Goal: Complete application form

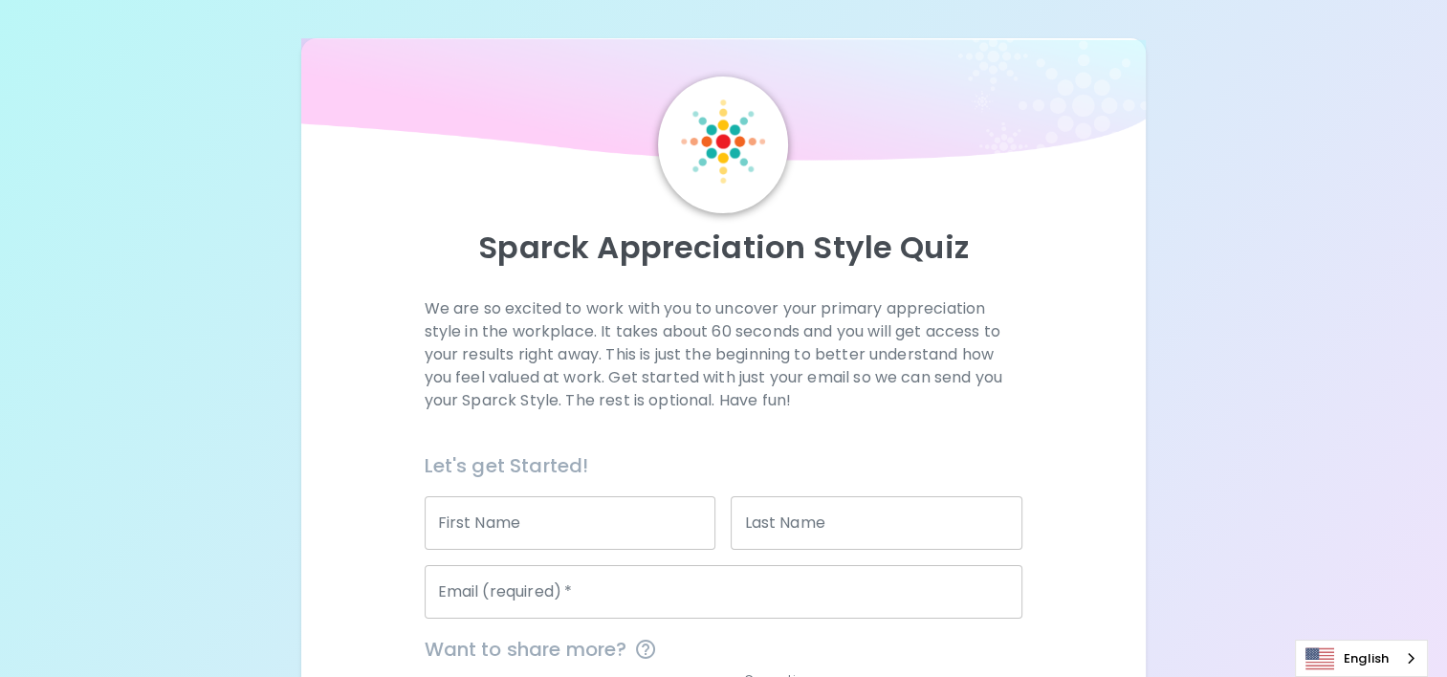
scroll to position [144, 0]
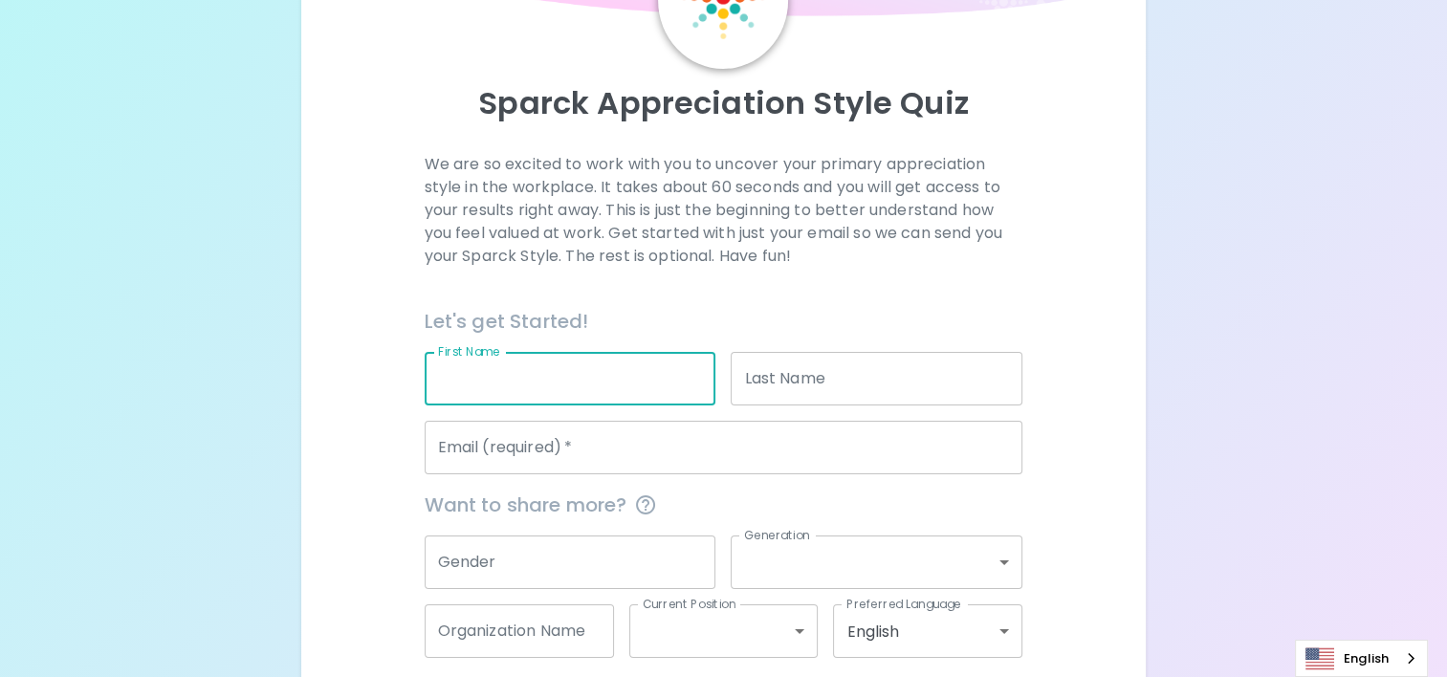
click at [631, 383] on input "First Name" at bounding box center [571, 379] width 292 height 54
click at [1098, 328] on div "We are so excited to work with you to uncover your primary appreciation style i…" at bounding box center [723, 441] width 799 height 576
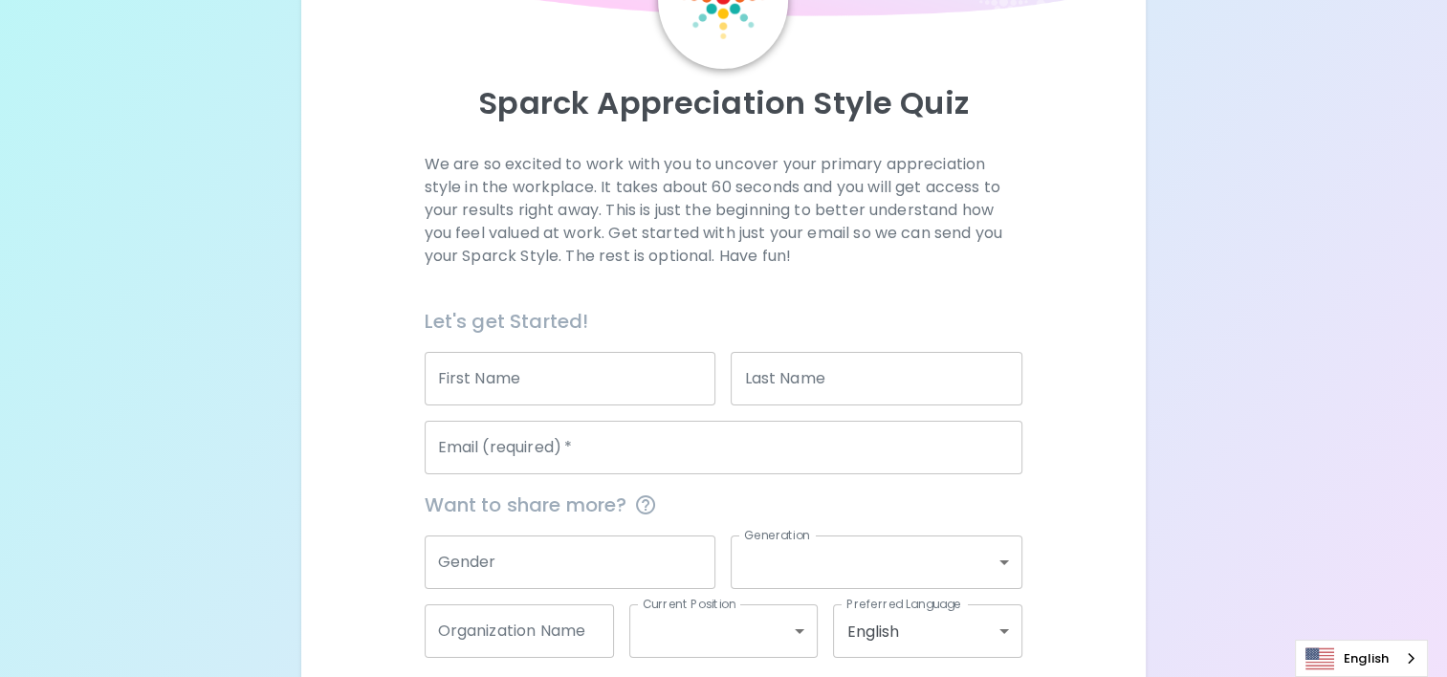
click at [605, 368] on input "First Name" at bounding box center [571, 379] width 292 height 54
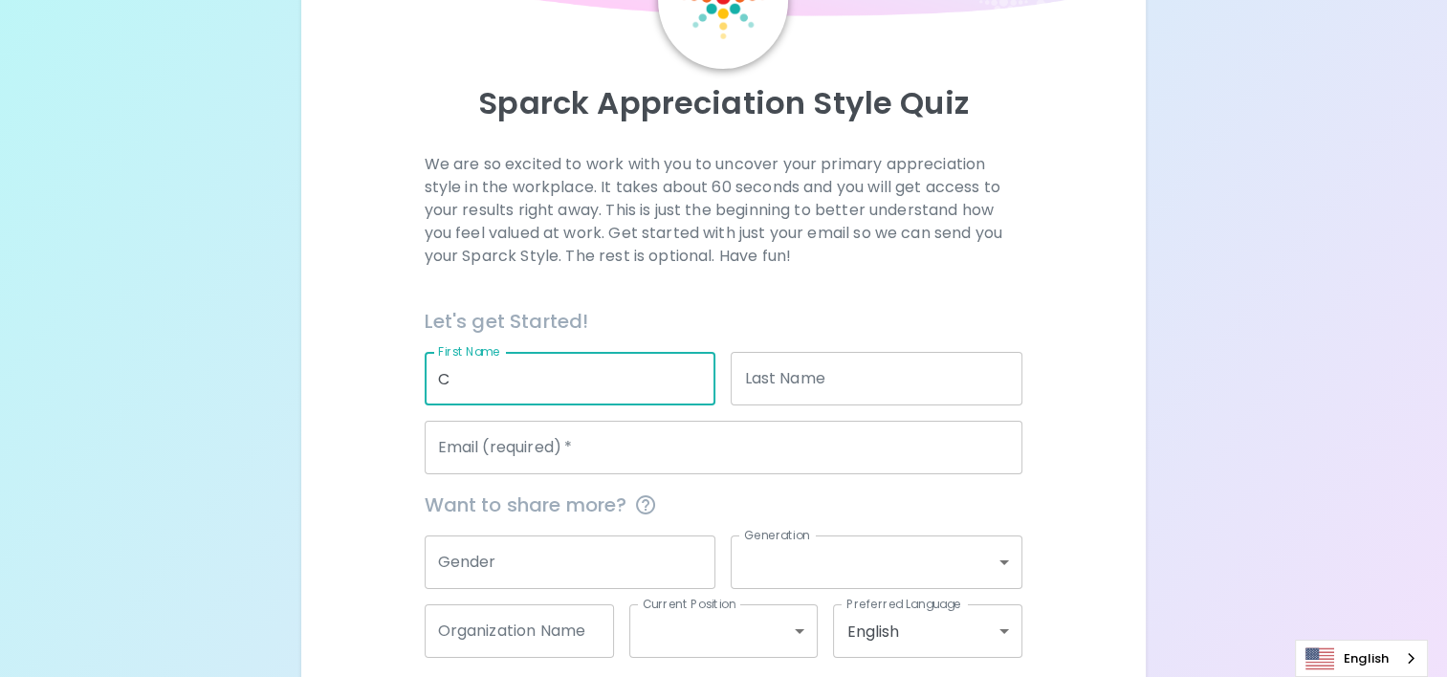
type input "Carolina"
type input "[PERSON_NAME]"
type input "[EMAIL_ADDRESS][DOMAIN_NAME]"
type input "Security Properties Residential"
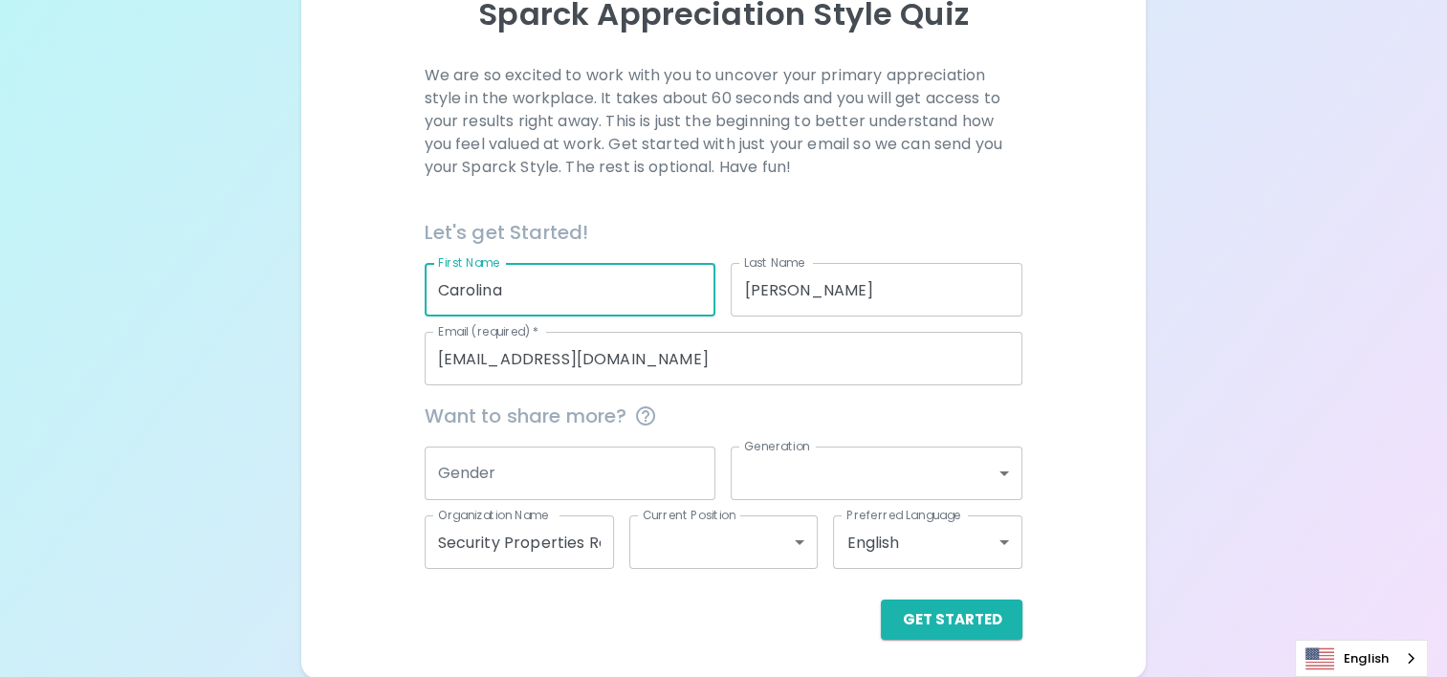
click at [619, 497] on input "Gender" at bounding box center [571, 474] width 292 height 54
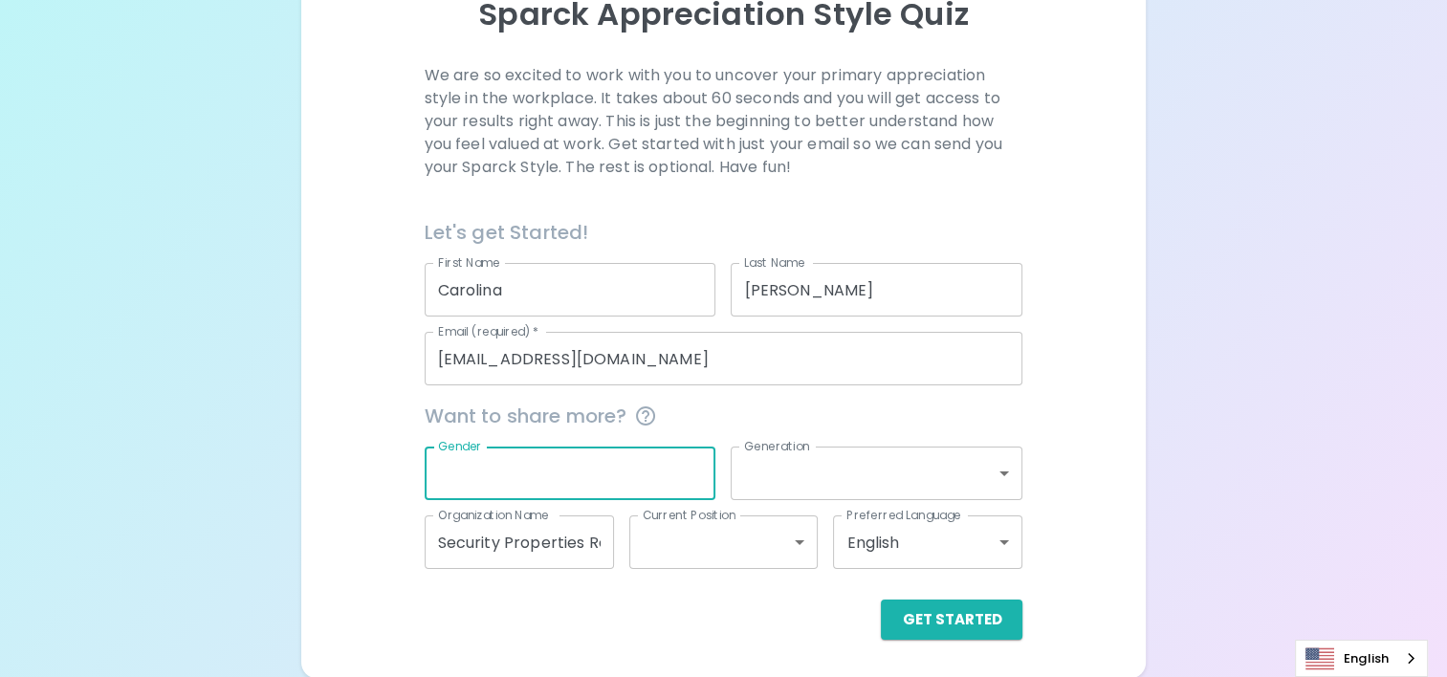
click at [796, 605] on div "Get Started" at bounding box center [724, 620] width 599 height 40
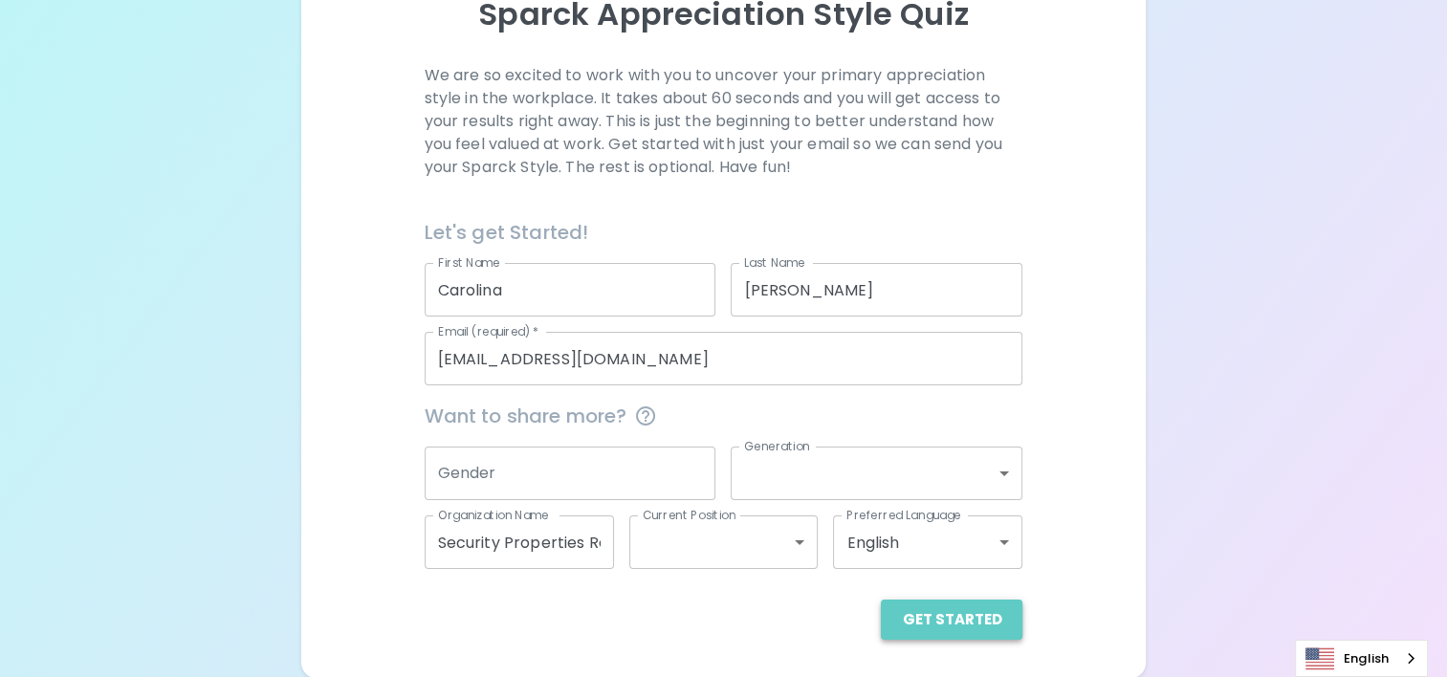
click at [983, 614] on button "Get Started" at bounding box center [952, 620] width 142 height 40
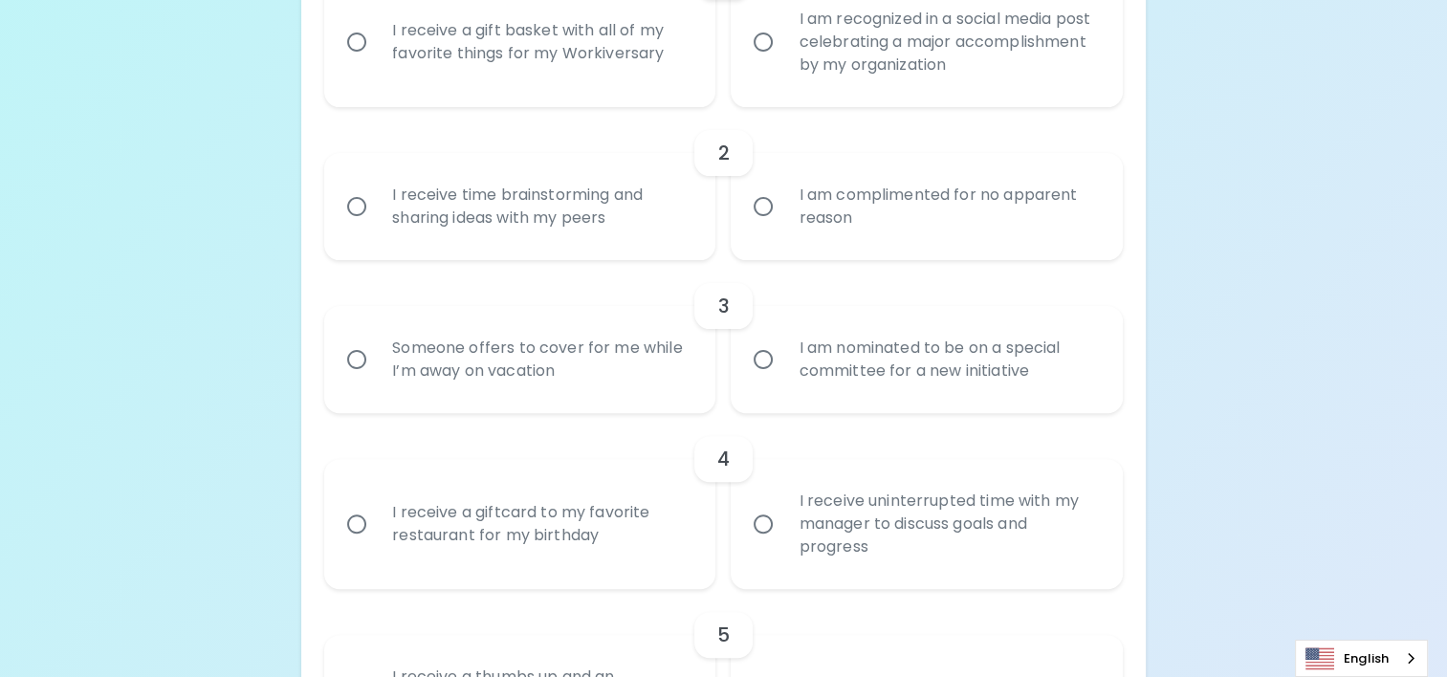
scroll to position [528, 0]
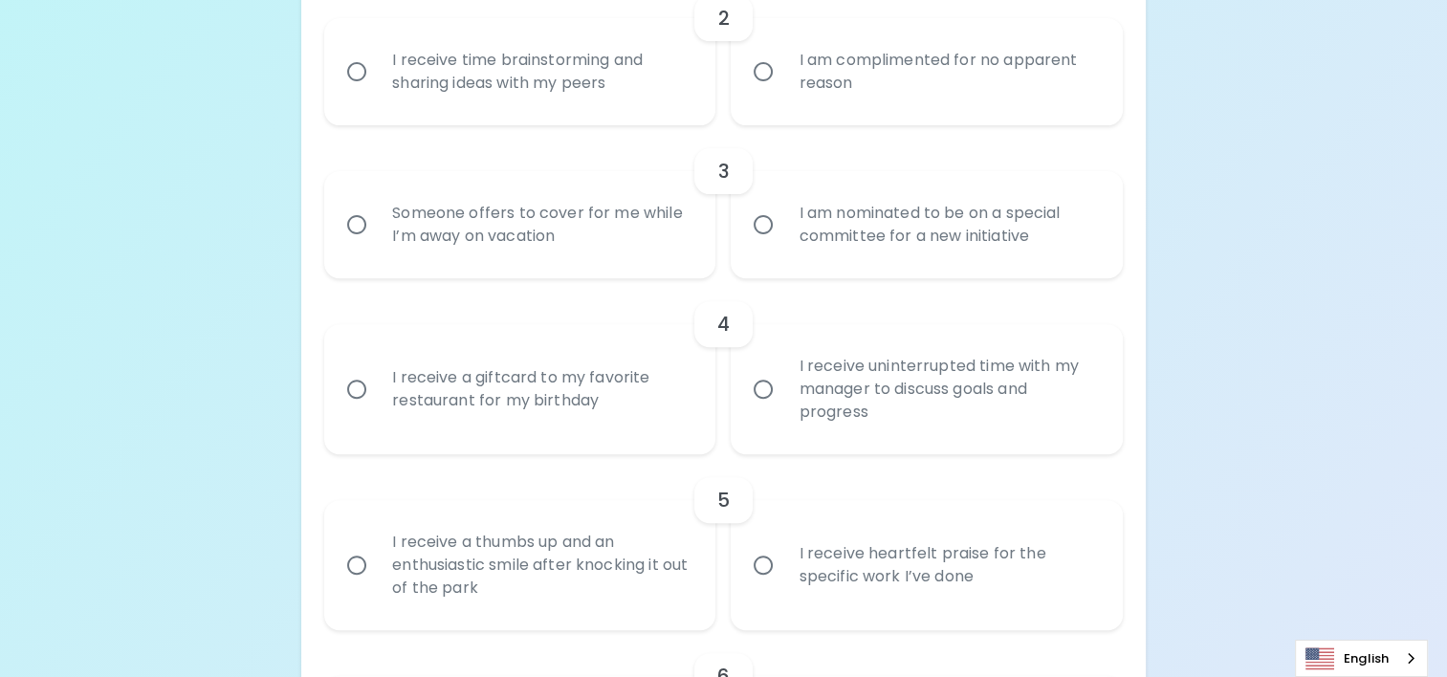
click at [353, 394] on input "I receive a giftcard to my favorite restaurant for my birthday" at bounding box center [357, 389] width 40 height 40
radio input "true"
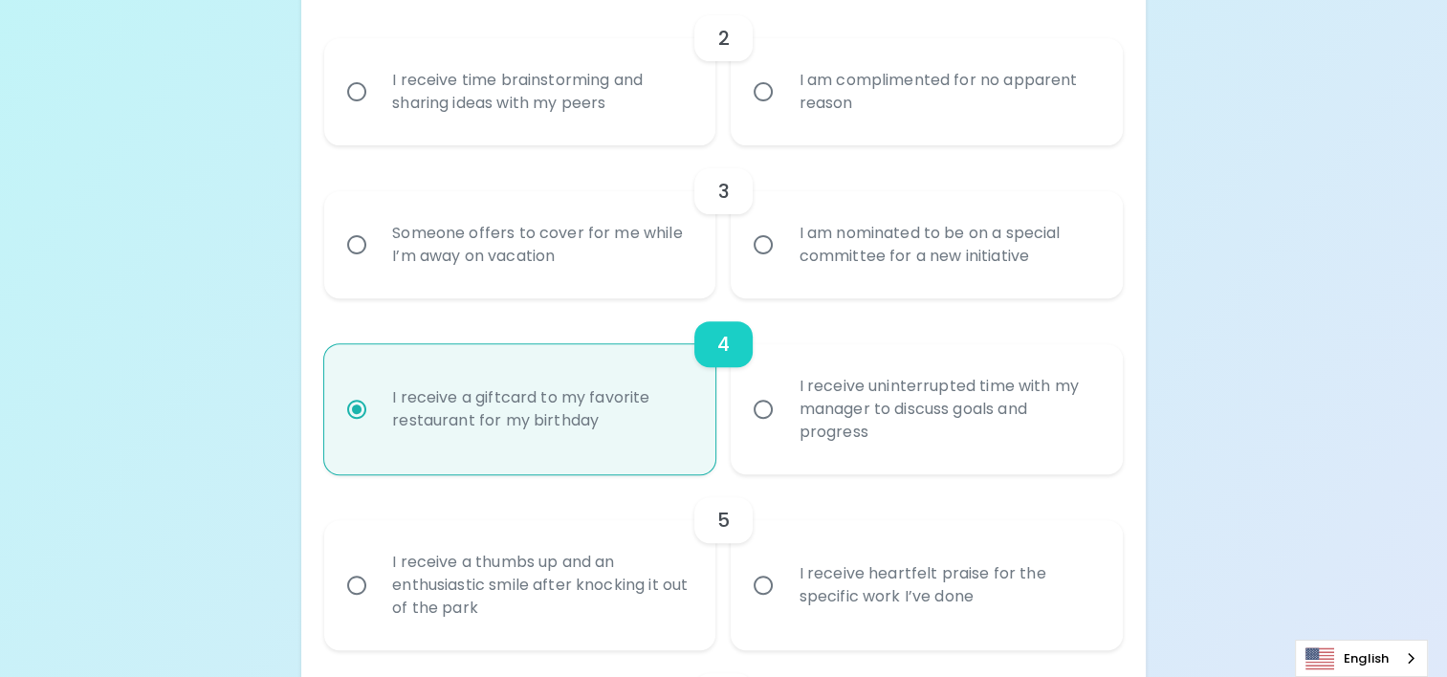
scroll to position [640, 0]
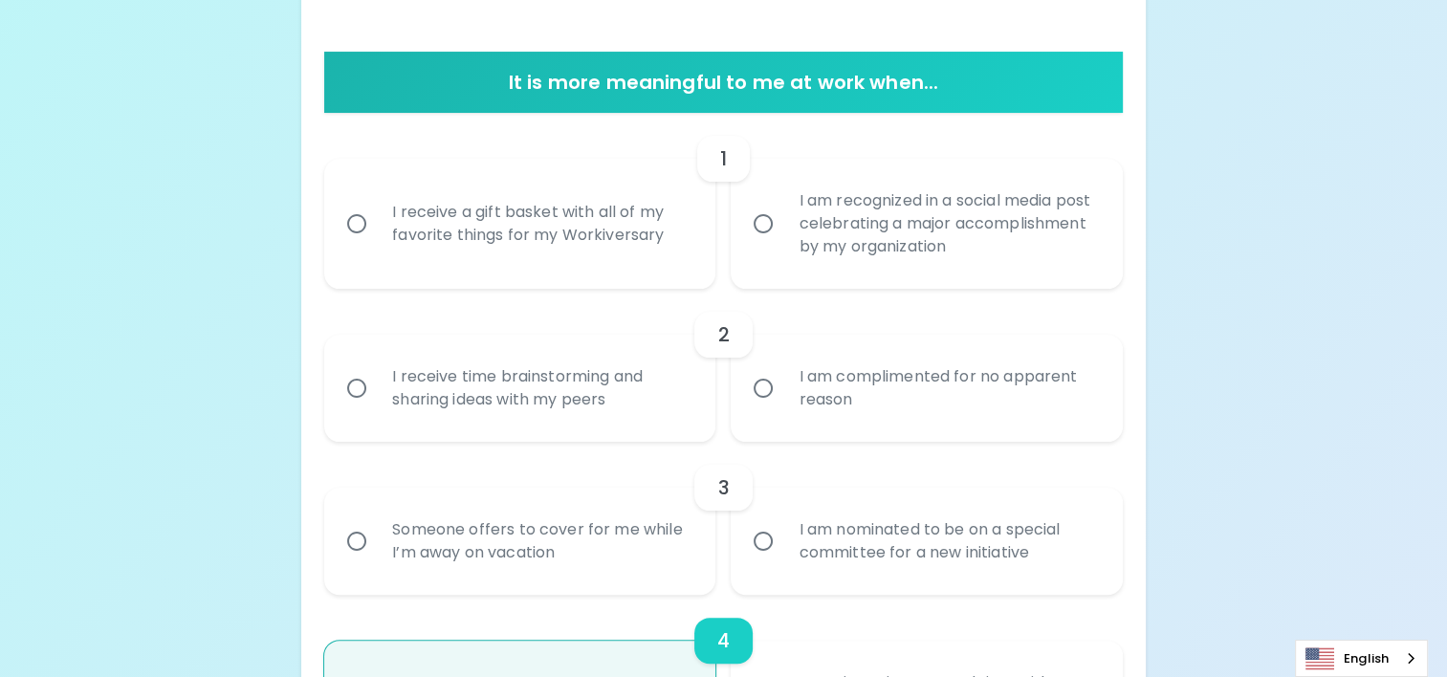
click at [402, 217] on div "I receive a gift basket with all of my favorite things for my Workiversary" at bounding box center [541, 224] width 328 height 92
click at [377, 217] on input "I receive a gift basket with all of my favorite things for my Workiversary" at bounding box center [357, 224] width 40 height 40
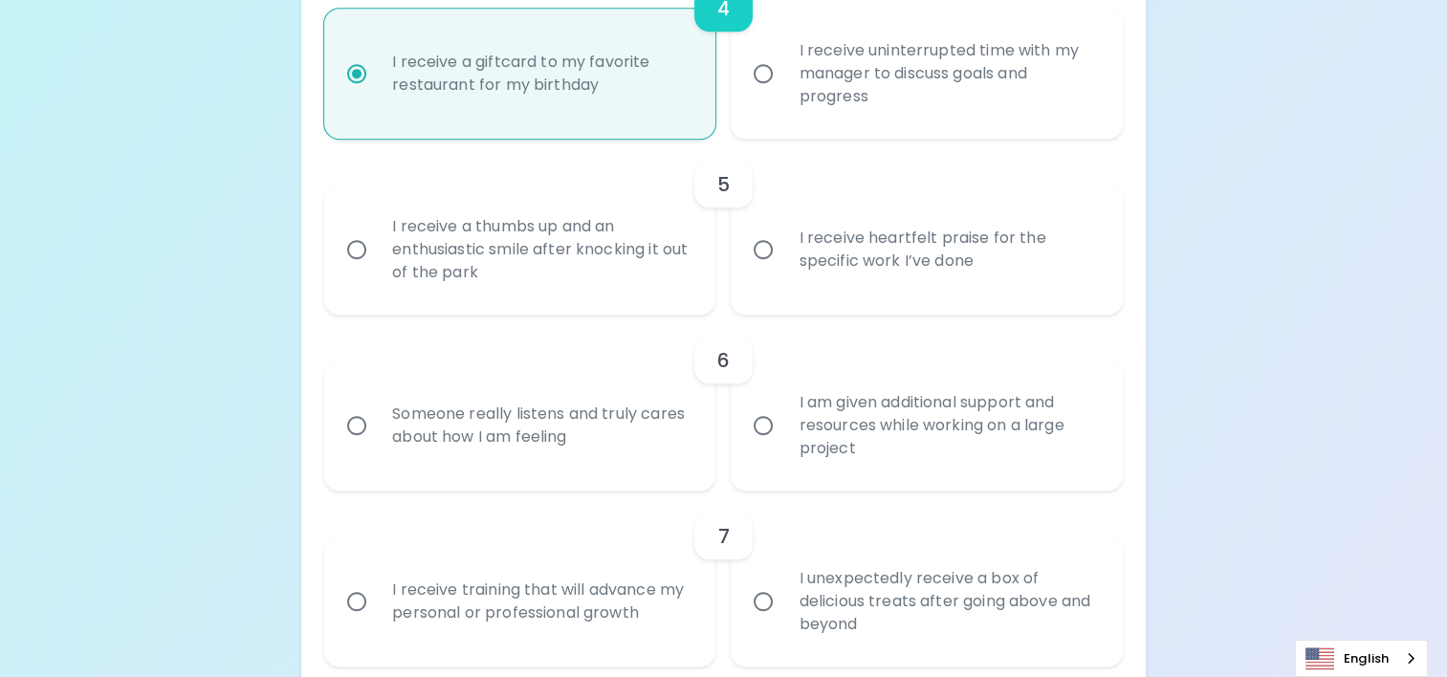
scroll to position [1031, 0]
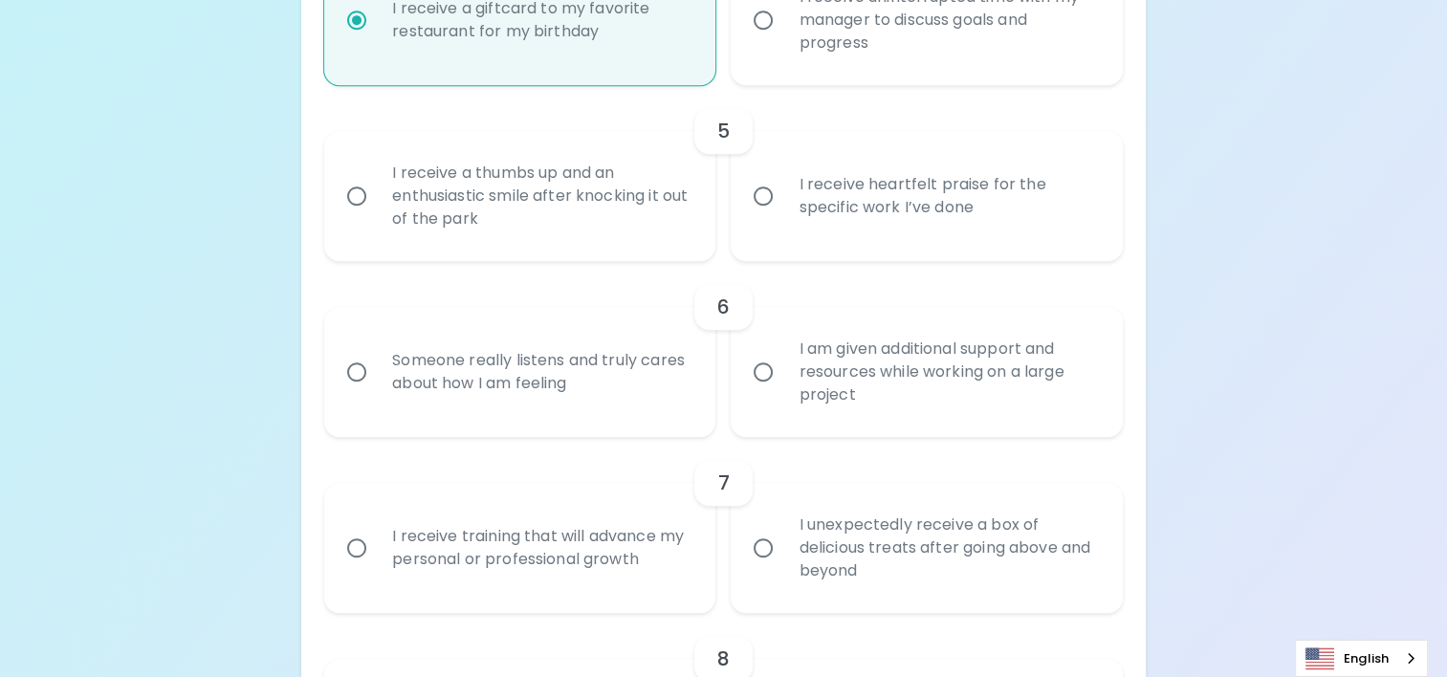
radio input "true"
click at [474, 358] on div "Someone really listens and truly cares about how I am feeling" at bounding box center [541, 372] width 328 height 92
click at [377, 358] on input "Someone really listens and truly cares about how I am feeling" at bounding box center [357, 372] width 40 height 40
radio input "true"
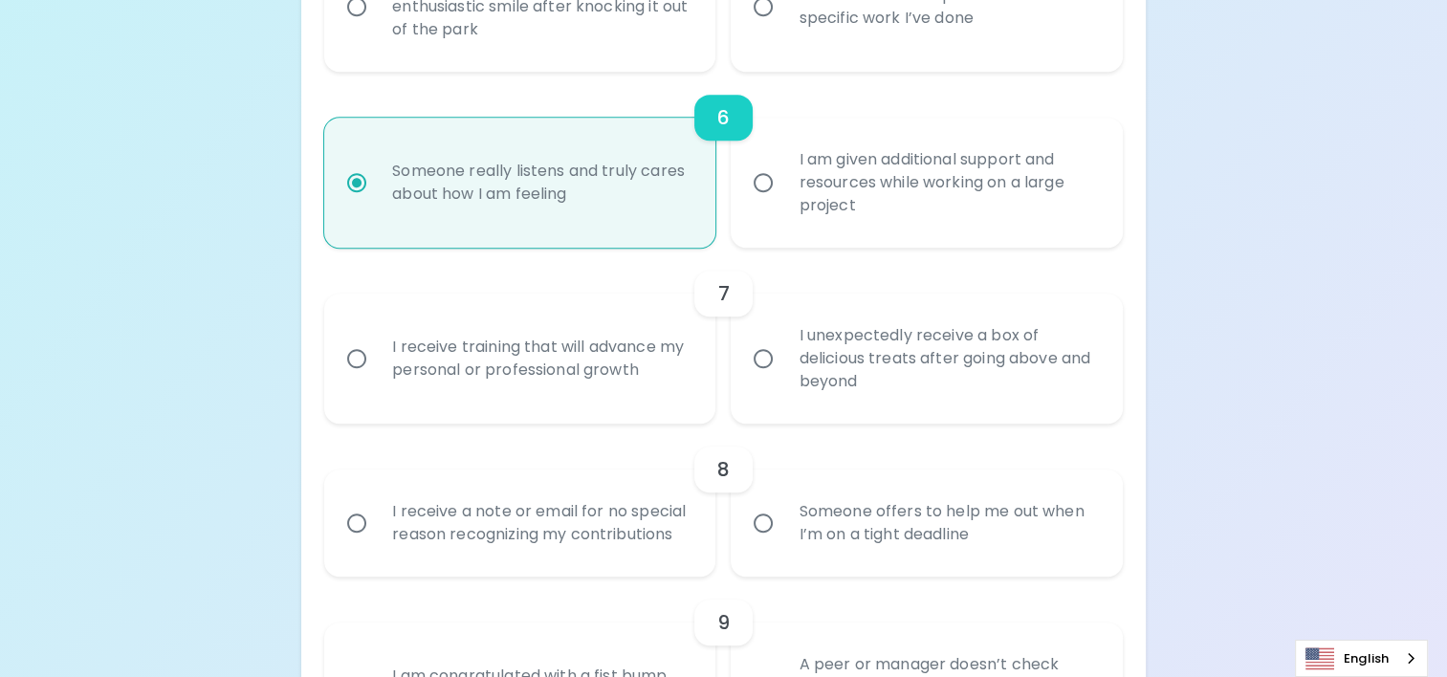
scroll to position [1222, 0]
radio input "true"
click at [840, 197] on div "I am given additional support and resources while working on a large project" at bounding box center [947, 180] width 328 height 115
click at [783, 197] on input "I am given additional support and resources while working on a large project" at bounding box center [763, 181] width 40 height 40
radio input "false"
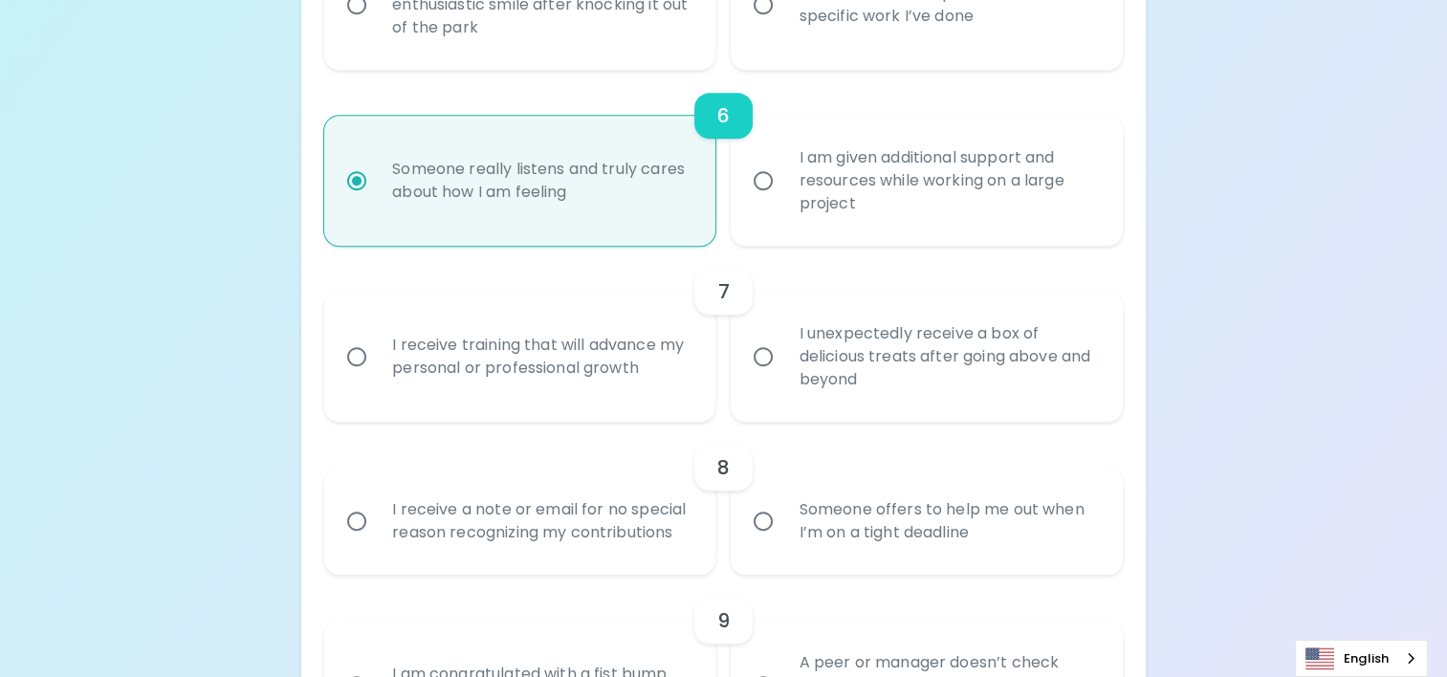
radio input "true"
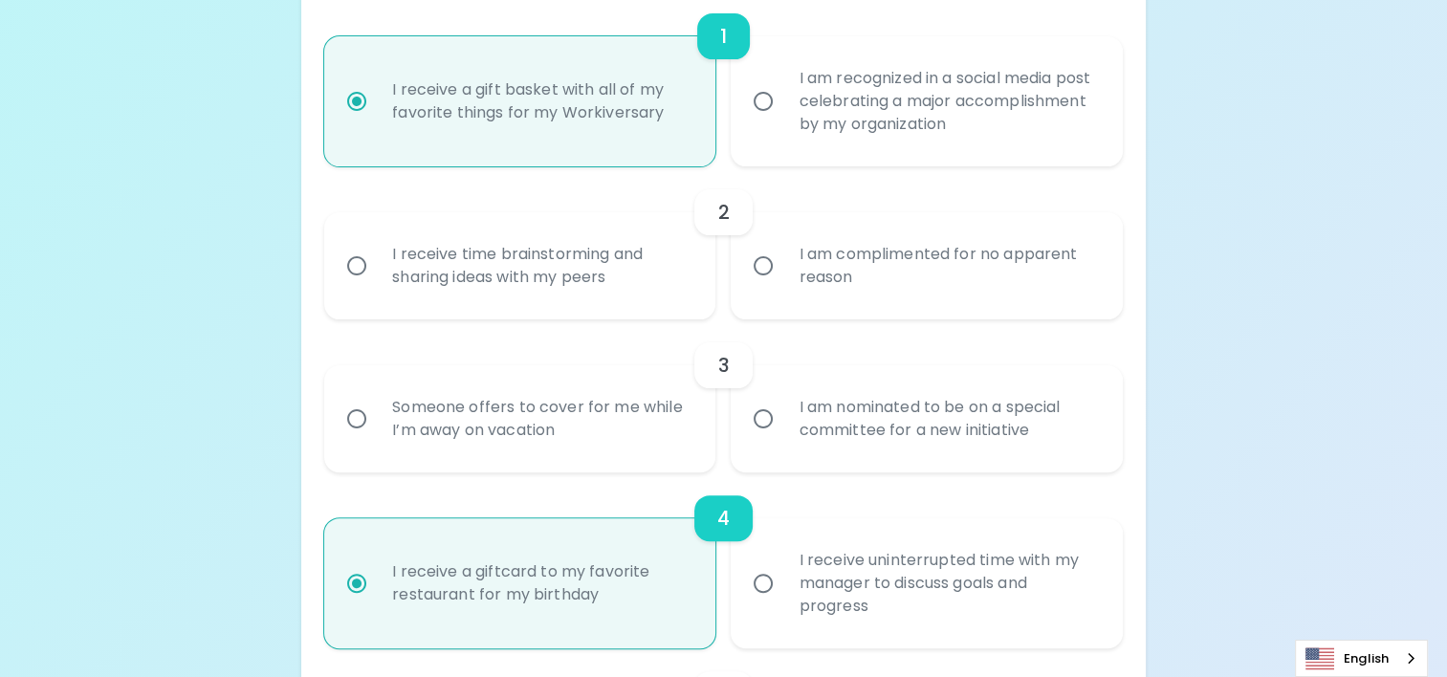
scroll to position [473, 0]
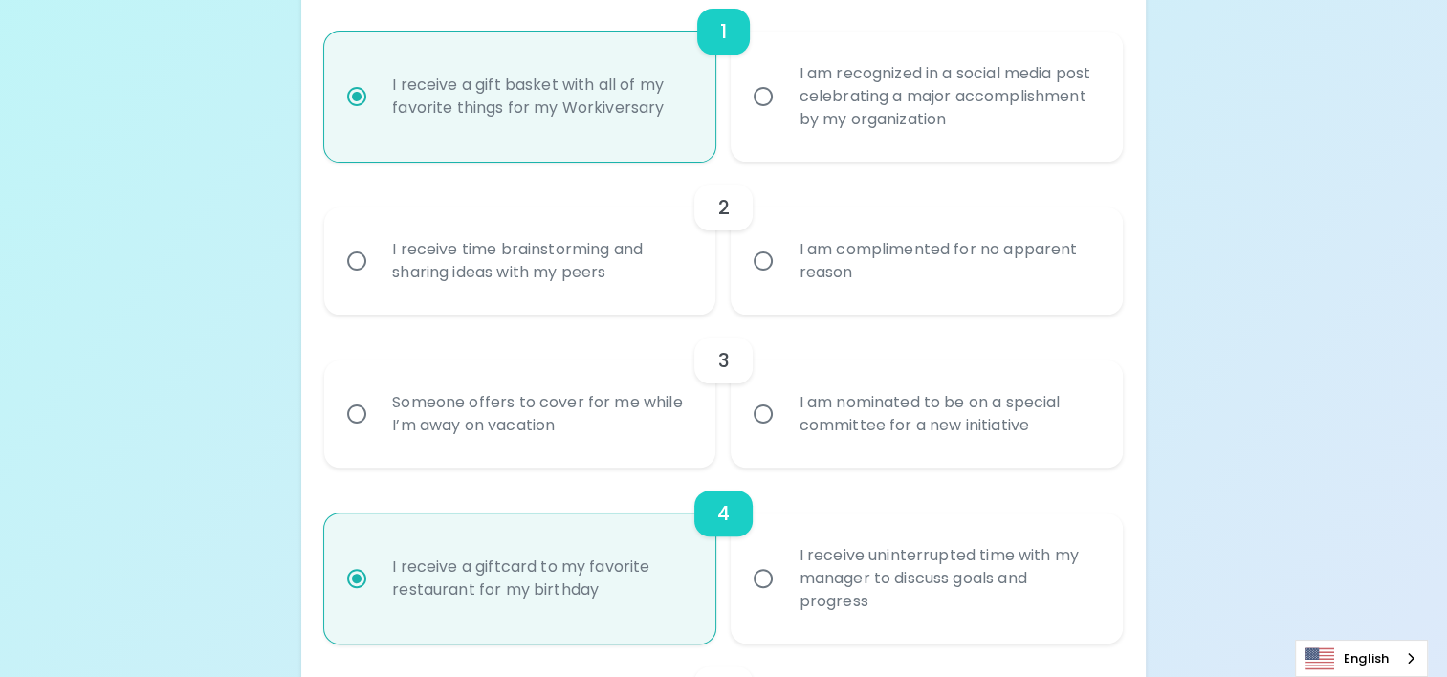
radio input "true"
click at [617, 260] on div "I receive time brainstorming and sharing ideas with my peers" at bounding box center [541, 261] width 328 height 92
click at [377, 260] on input "I receive time brainstorming and sharing ideas with my peers" at bounding box center [357, 261] width 40 height 40
radio input "false"
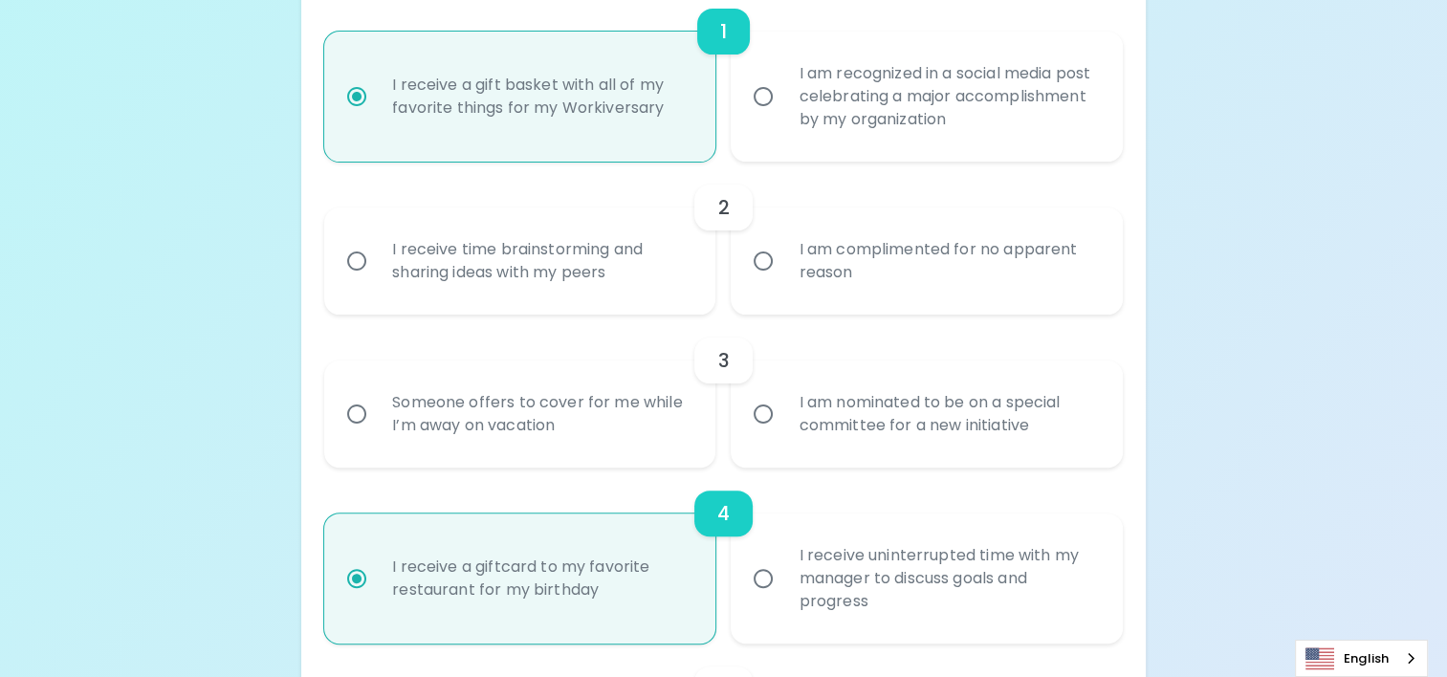
radio input "false"
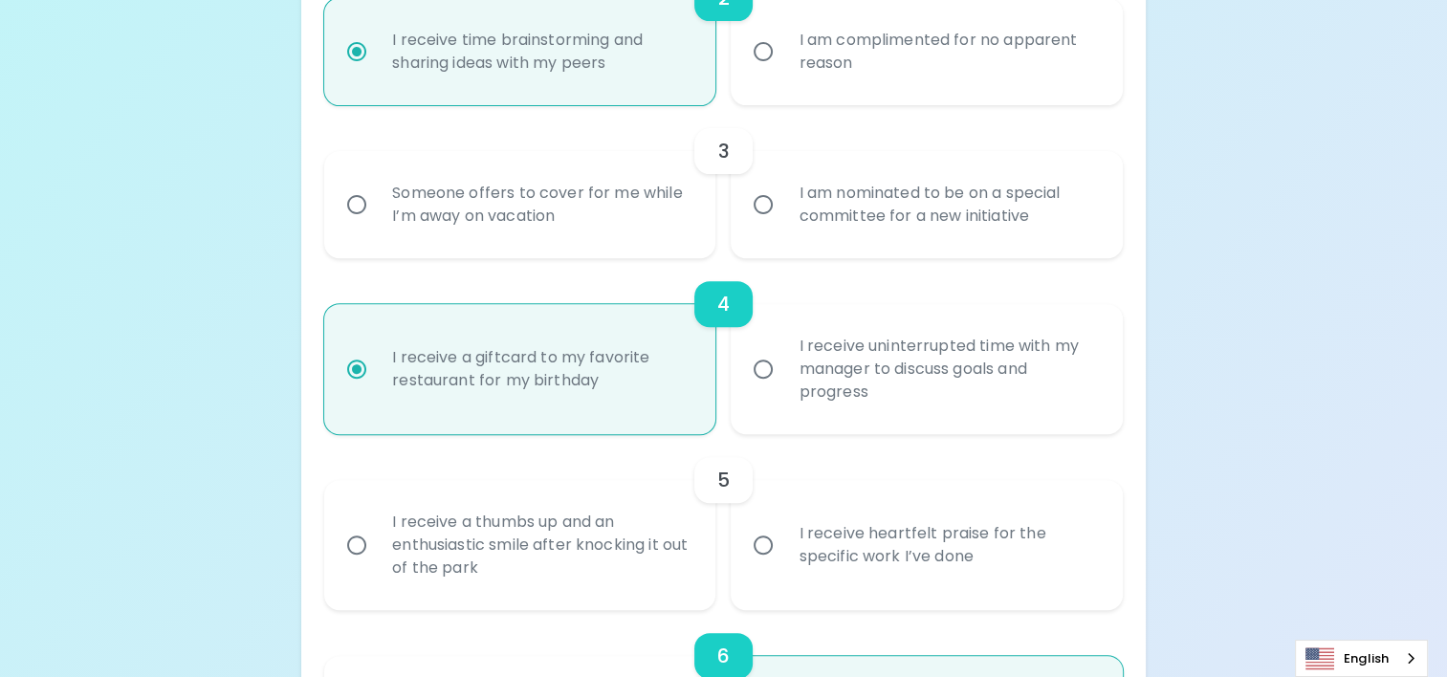
scroll to position [683, 0]
radio input "true"
click at [650, 233] on div "Someone offers to cover for me while I’m away on vacation" at bounding box center [541, 204] width 328 height 92
click at [377, 224] on input "Someone offers to cover for me while I’m away on vacation" at bounding box center [357, 204] width 40 height 40
radio input "false"
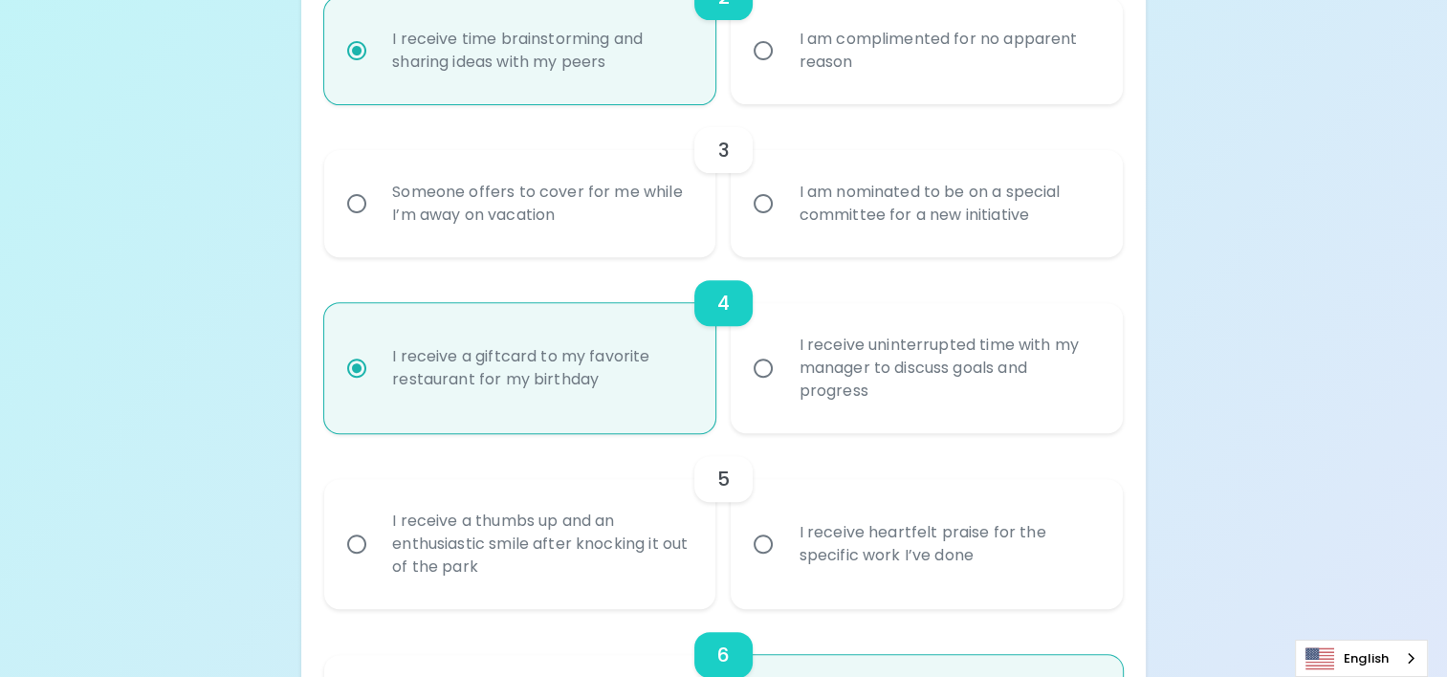
radio input "false"
radio input "true"
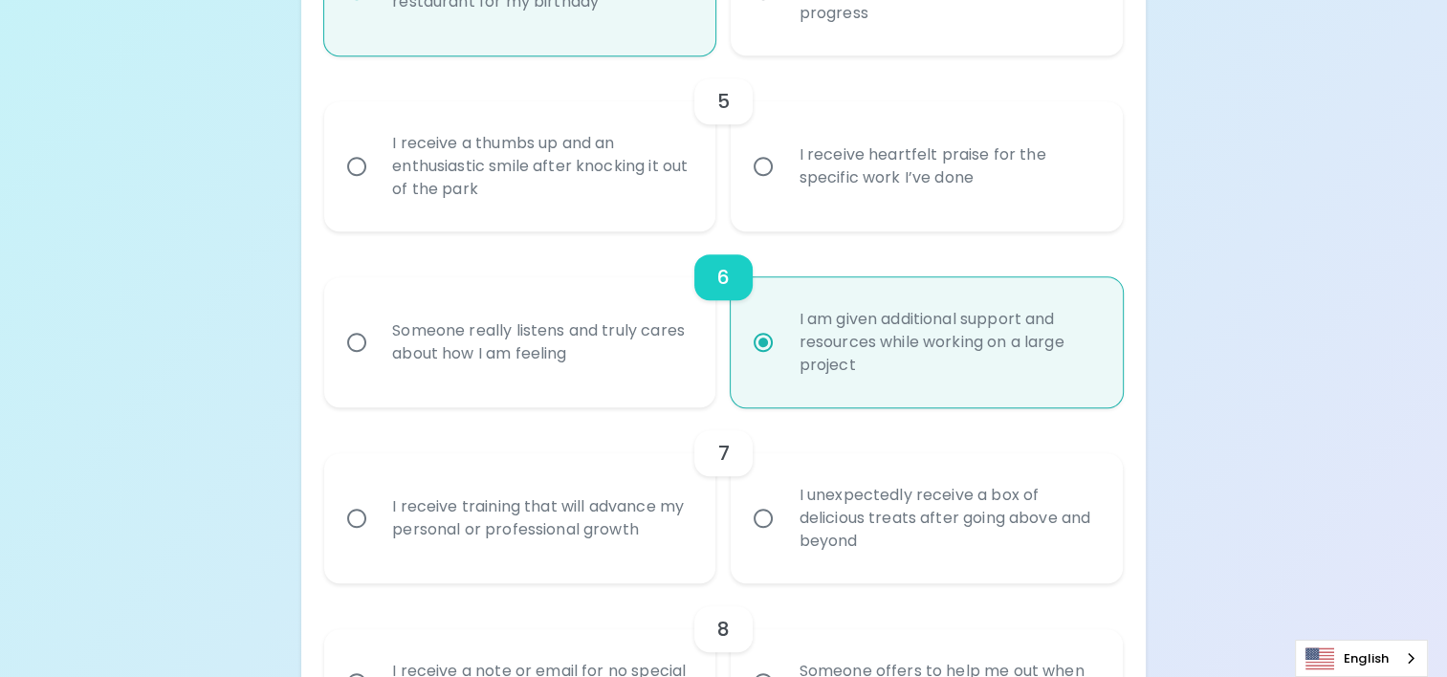
scroll to position [1069, 0]
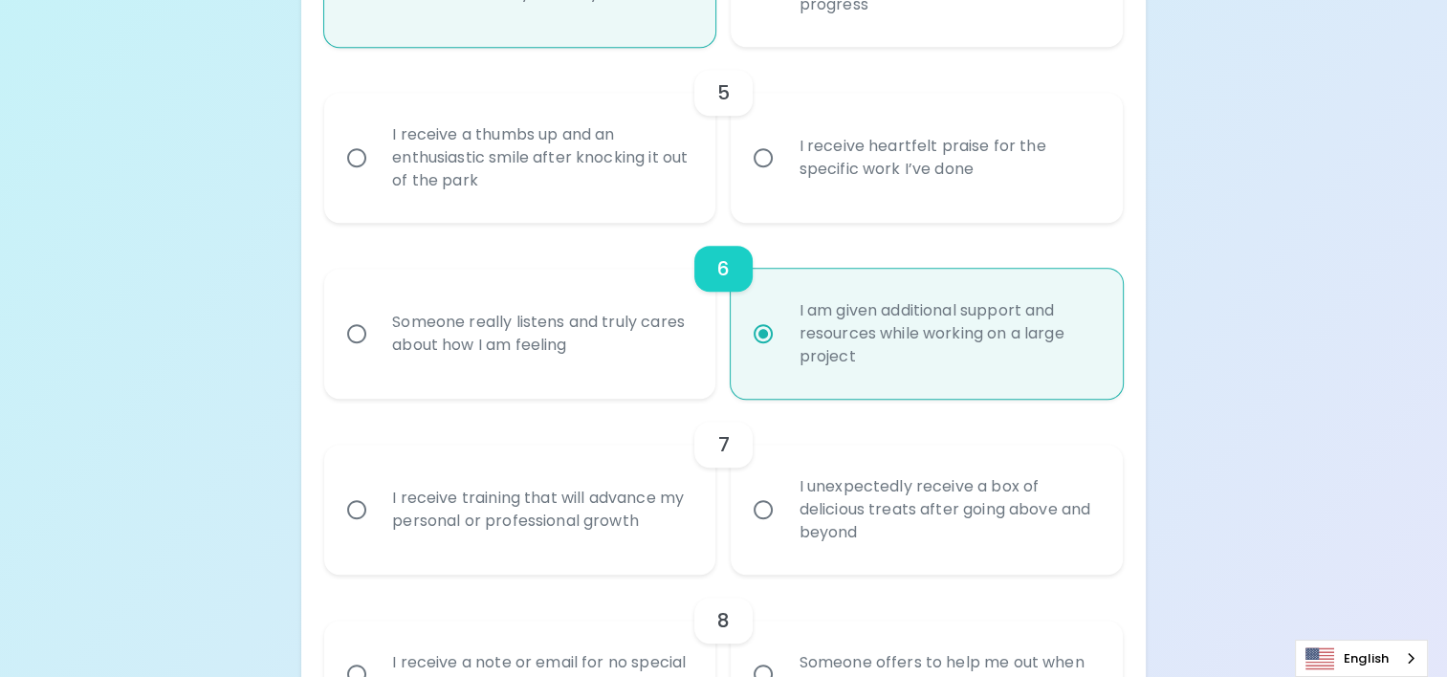
radio input "true"
click at [658, 187] on div "I receive a thumbs up and an enthusiastic smile after knocking it out of the pa…" at bounding box center [541, 157] width 328 height 115
click at [377, 178] on input "I receive a thumbs up and an enthusiastic smile after knocking it out of the pa…" at bounding box center [357, 158] width 40 height 40
radio input "false"
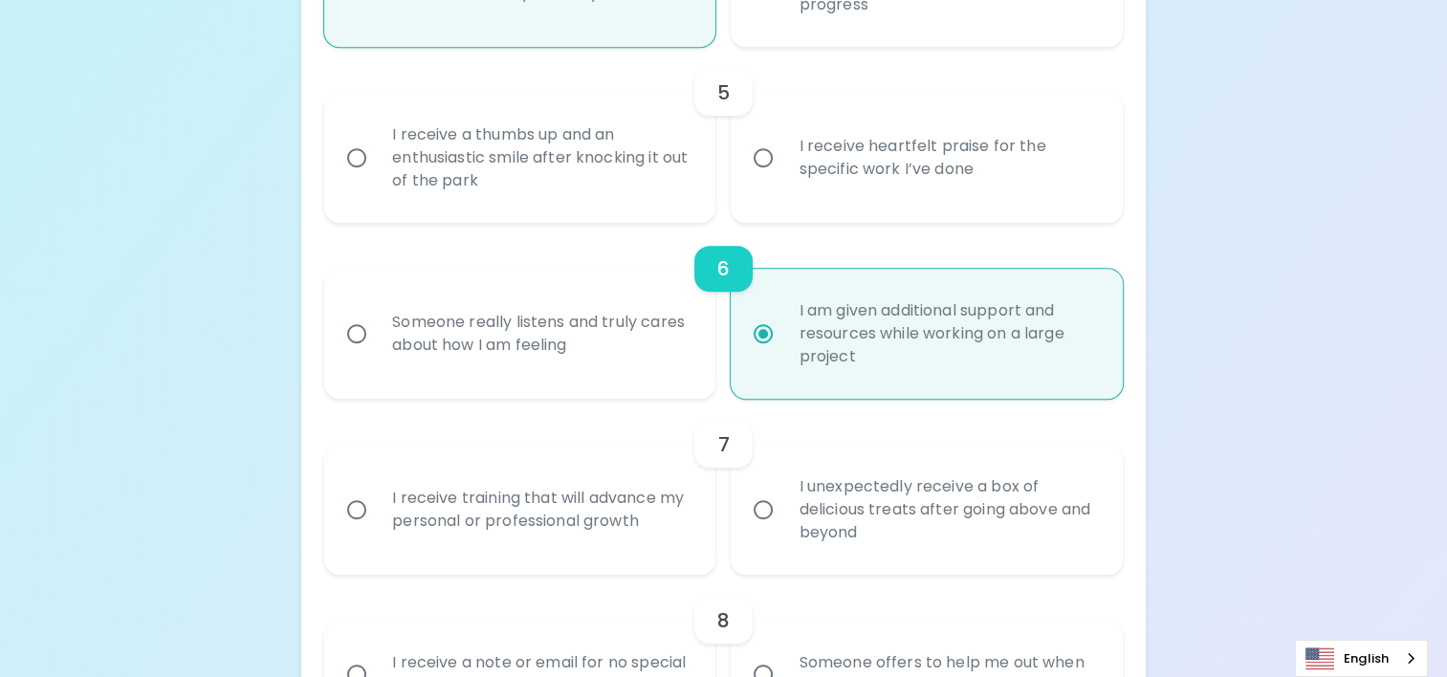
radio input "false"
radio input "true"
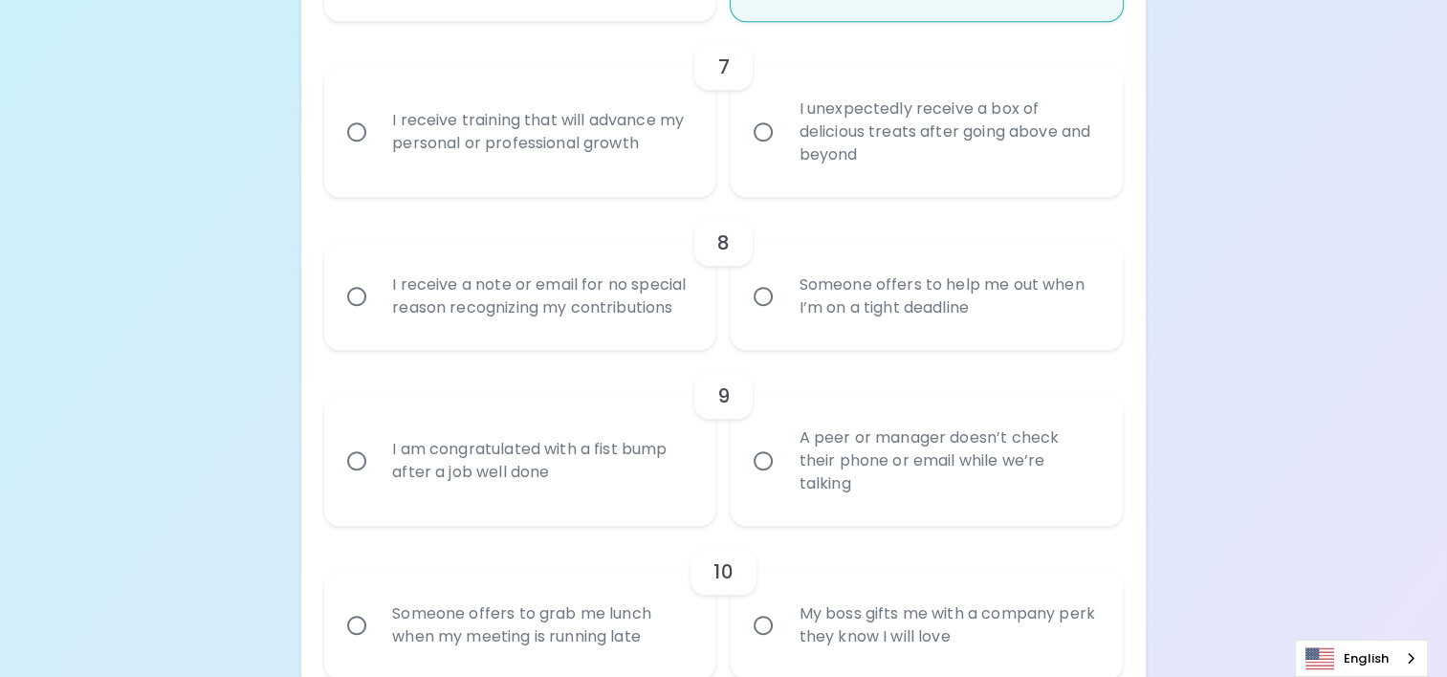
scroll to position [1451, 0]
radio input "true"
click at [639, 147] on div "I receive training that will advance my personal or professional growth" at bounding box center [541, 128] width 328 height 92
click at [377, 147] on input "I receive training that will advance my personal or professional growth" at bounding box center [357, 128] width 40 height 40
radio input "false"
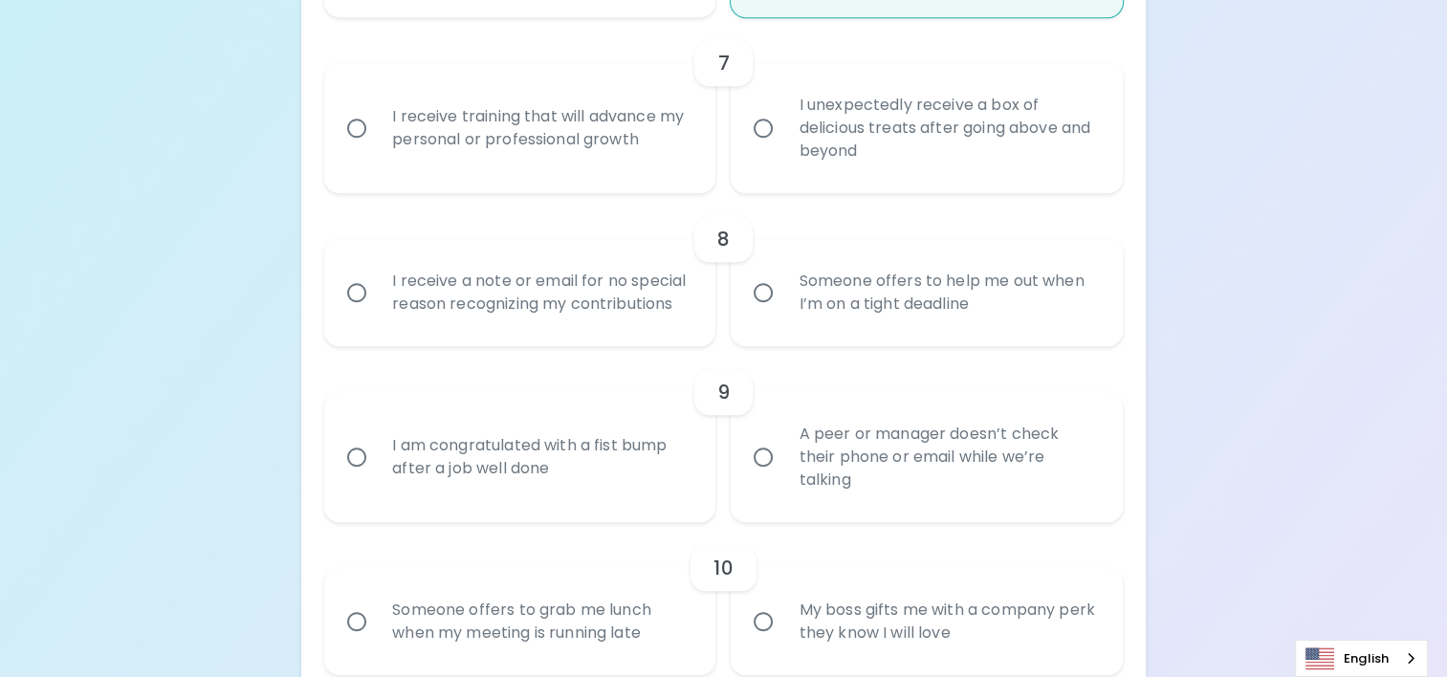
radio input "false"
radio input "true"
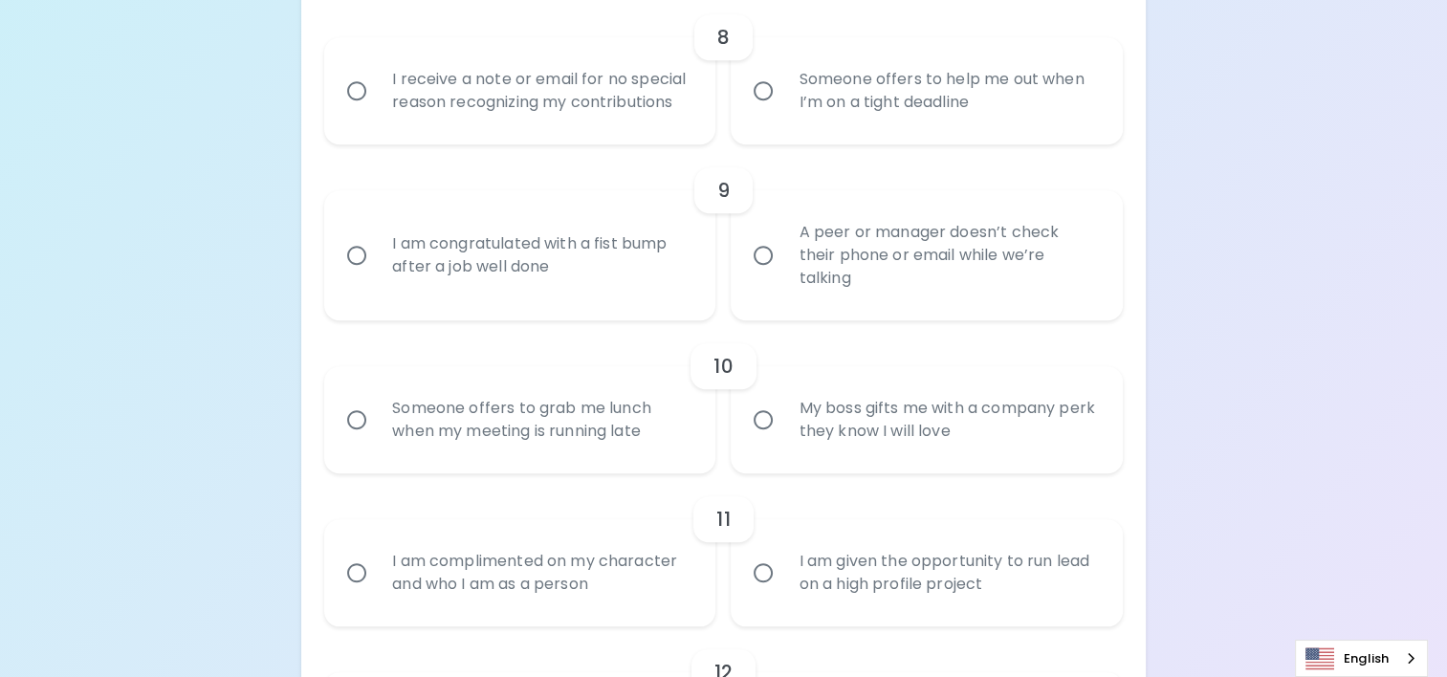
scroll to position [1653, 0]
radio input "true"
click at [777, 88] on input "Someone offers to help me out when I’m on a tight deadline" at bounding box center [763, 91] width 40 height 40
radio input "false"
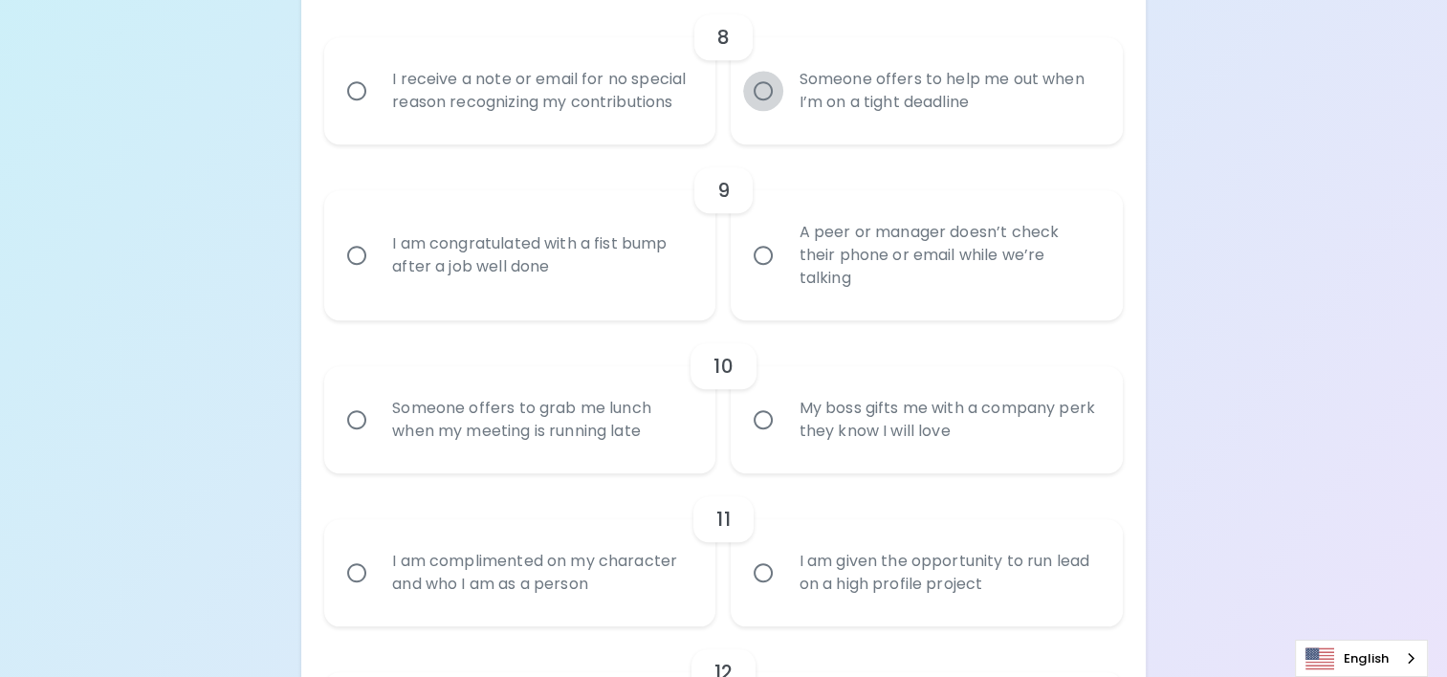
radio input "false"
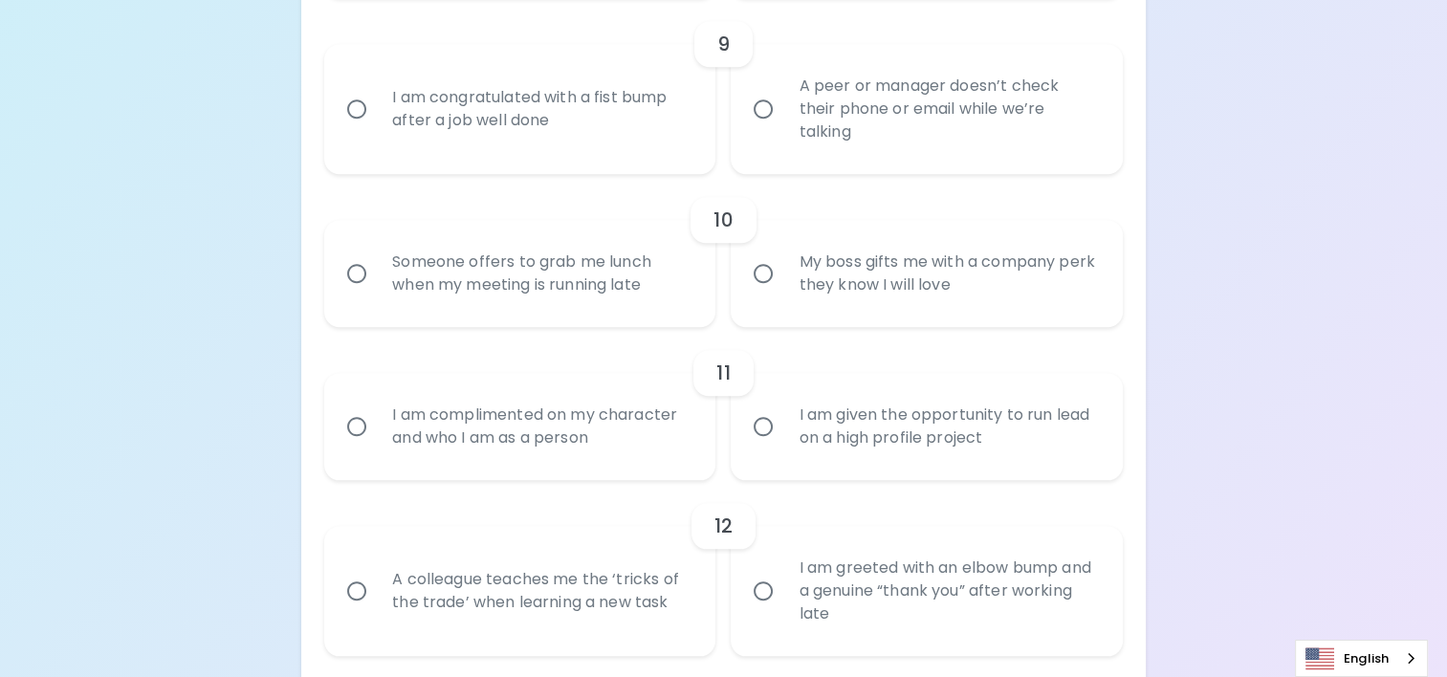
scroll to position [1806, 0]
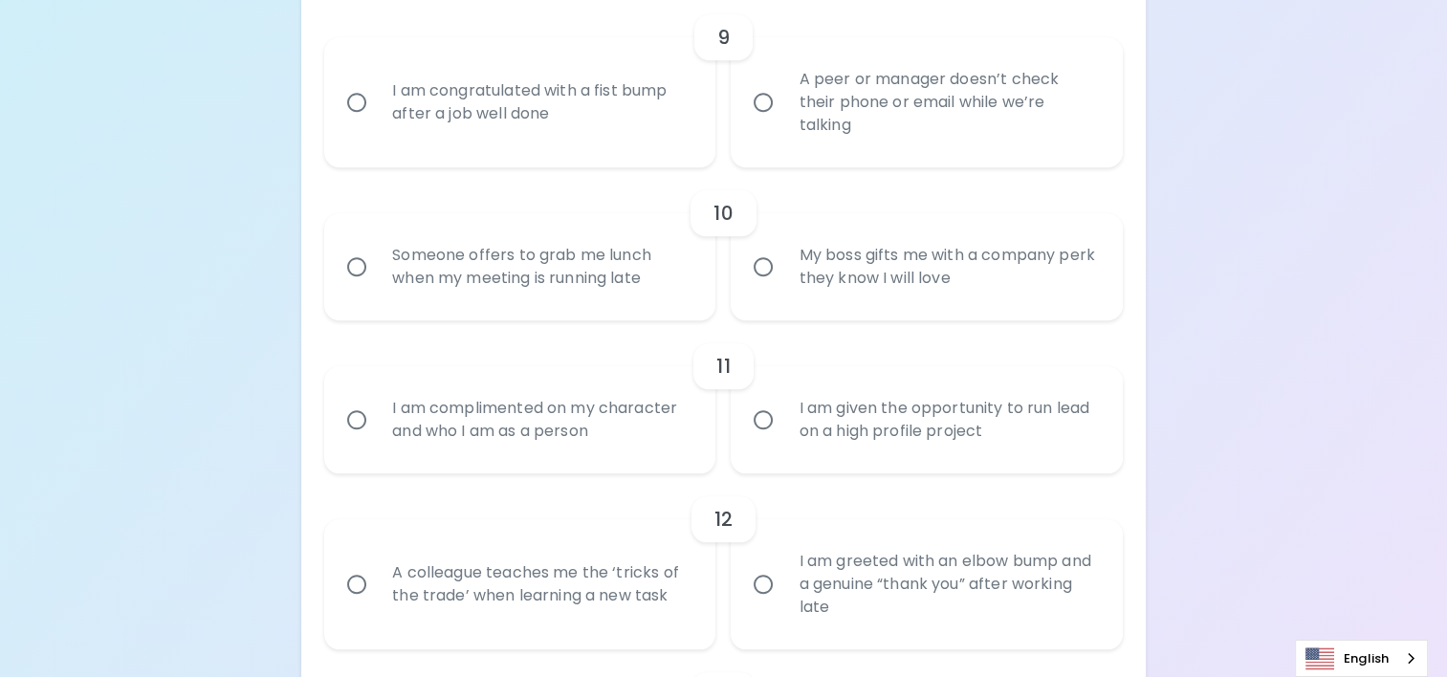
radio input "true"
click at [781, 102] on input "A peer or manager doesn’t check their phone or email while we’re talking" at bounding box center [763, 102] width 40 height 40
radio input "false"
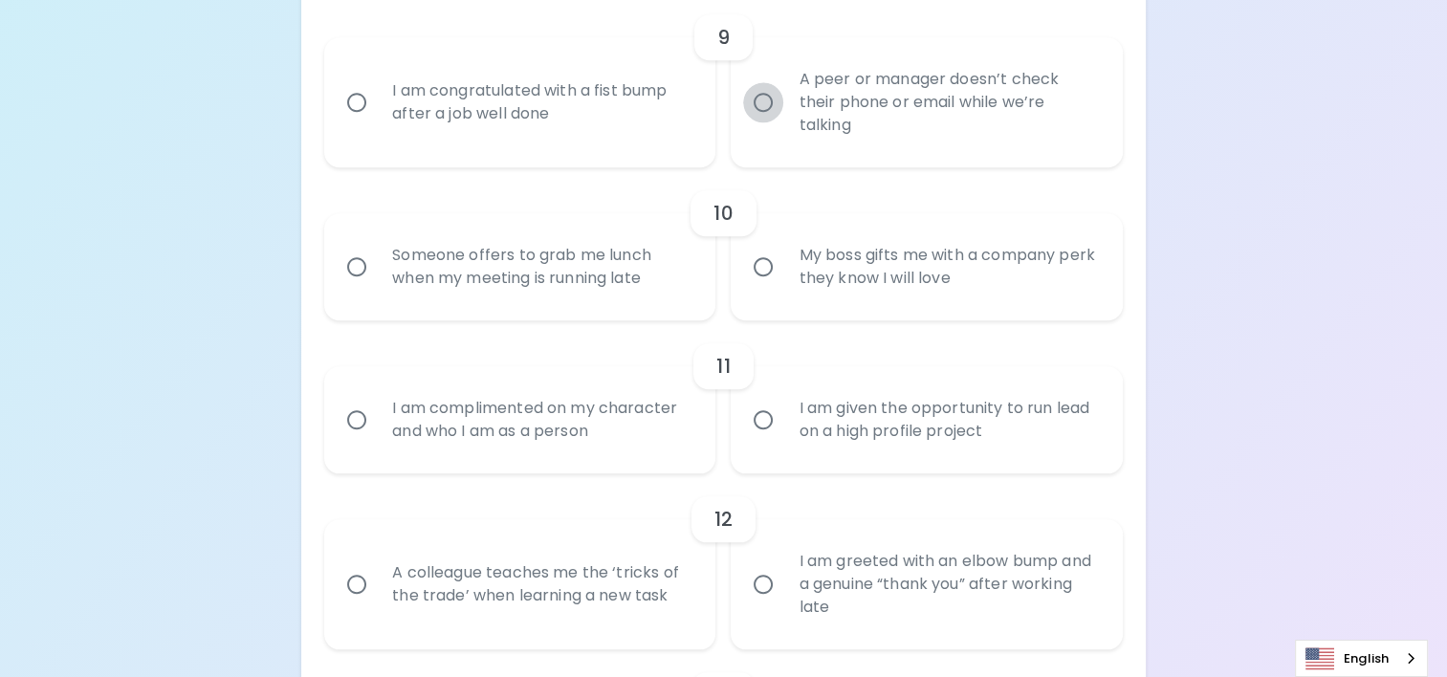
radio input "false"
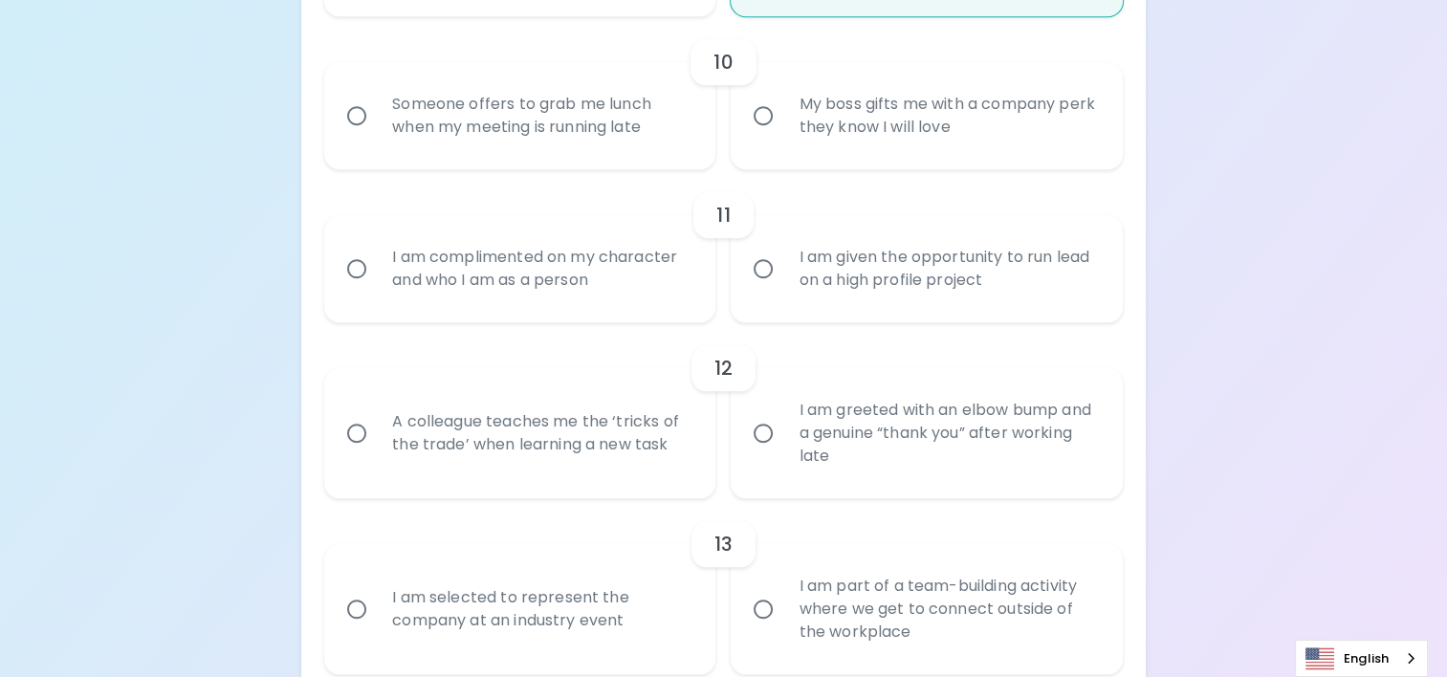
scroll to position [1959, 0]
radio input "true"
click at [806, 115] on div "My boss gifts me with a company perk they know I will love" at bounding box center [947, 114] width 328 height 92
click at [783, 115] on input "My boss gifts me with a company perk they know I will love" at bounding box center [763, 114] width 40 height 40
radio input "false"
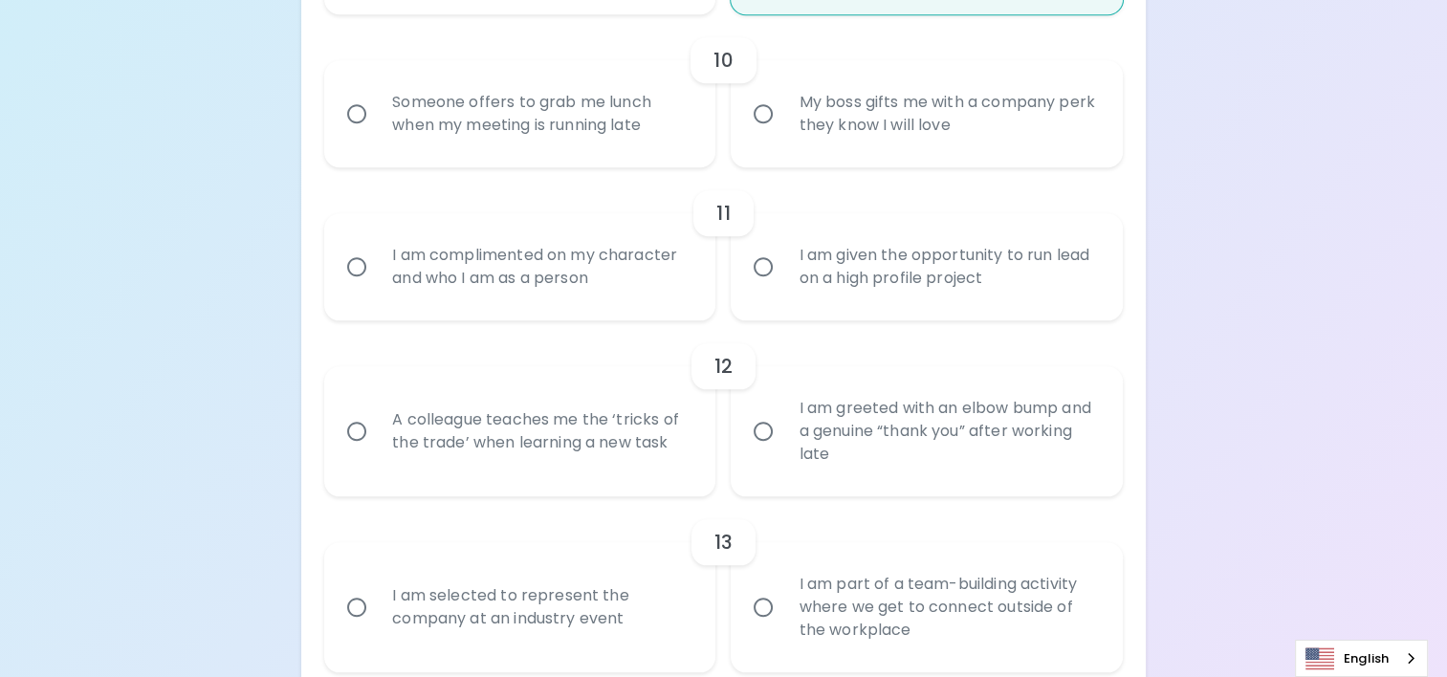
radio input "false"
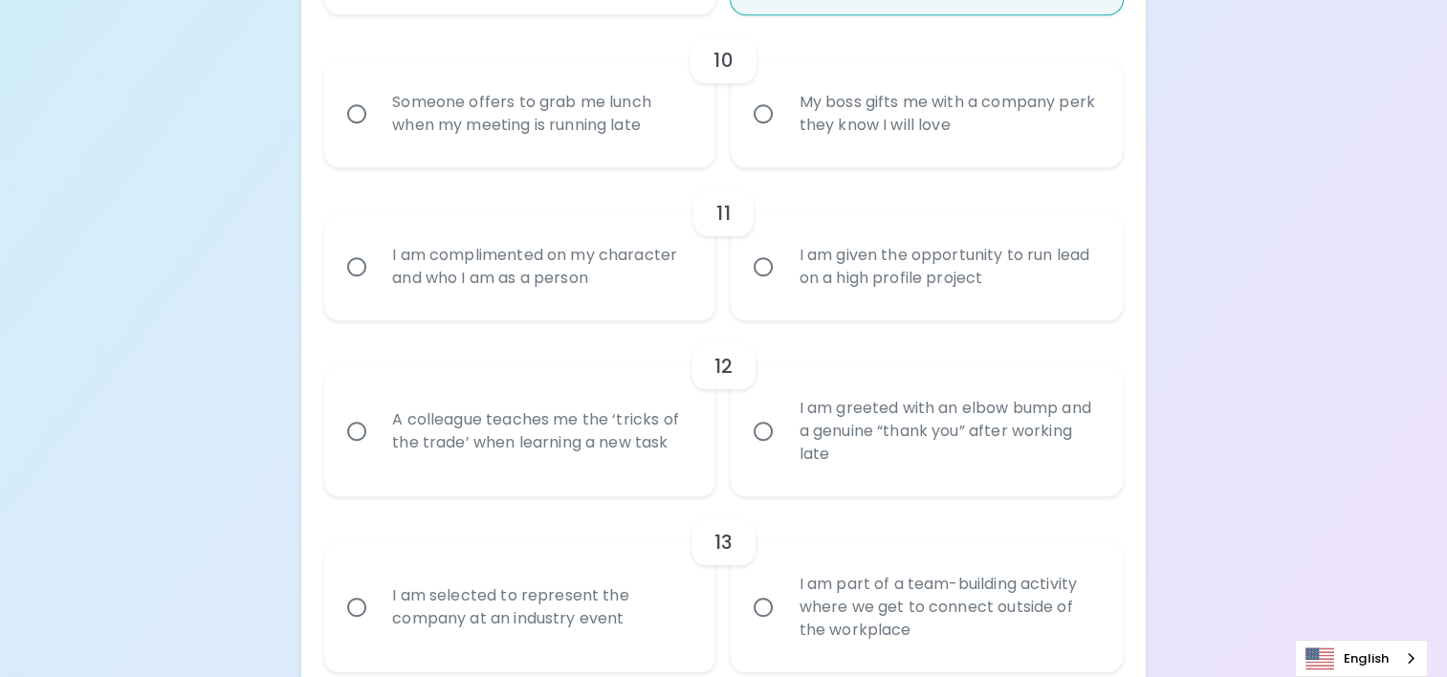
radio input "false"
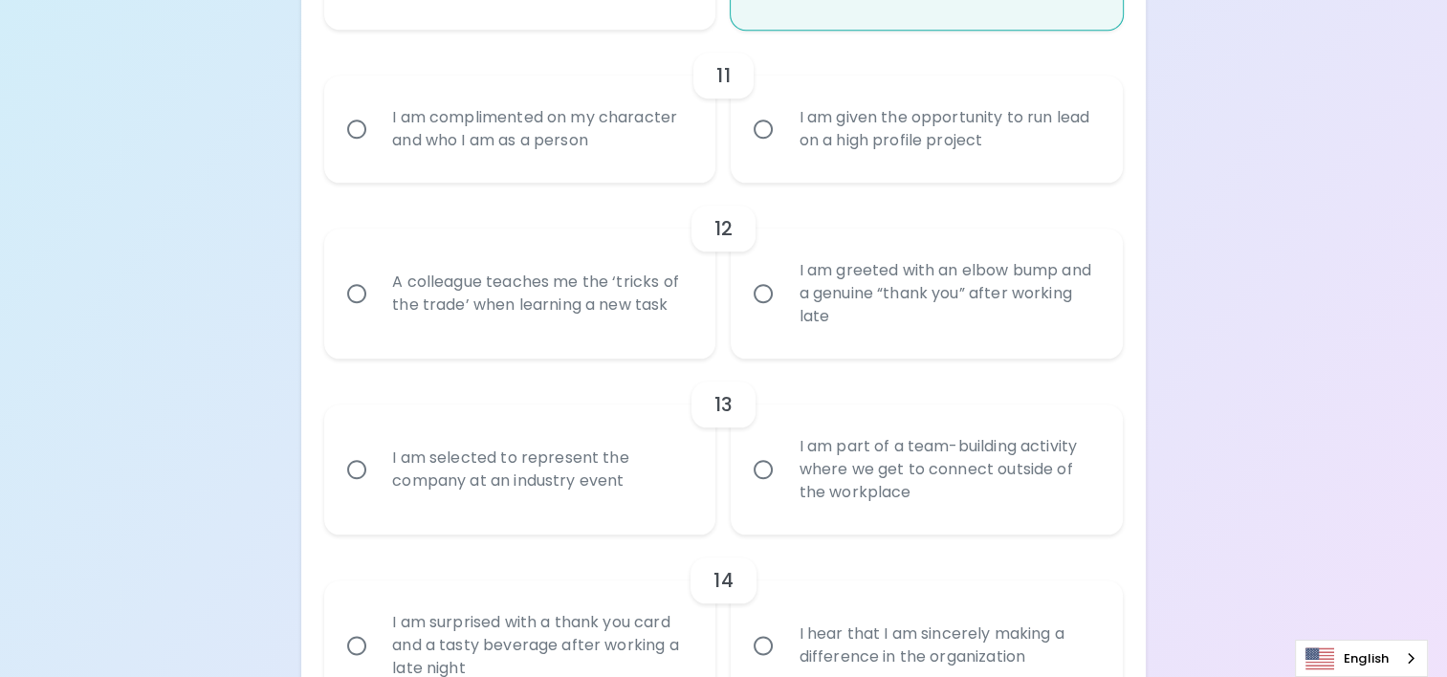
scroll to position [2112, 0]
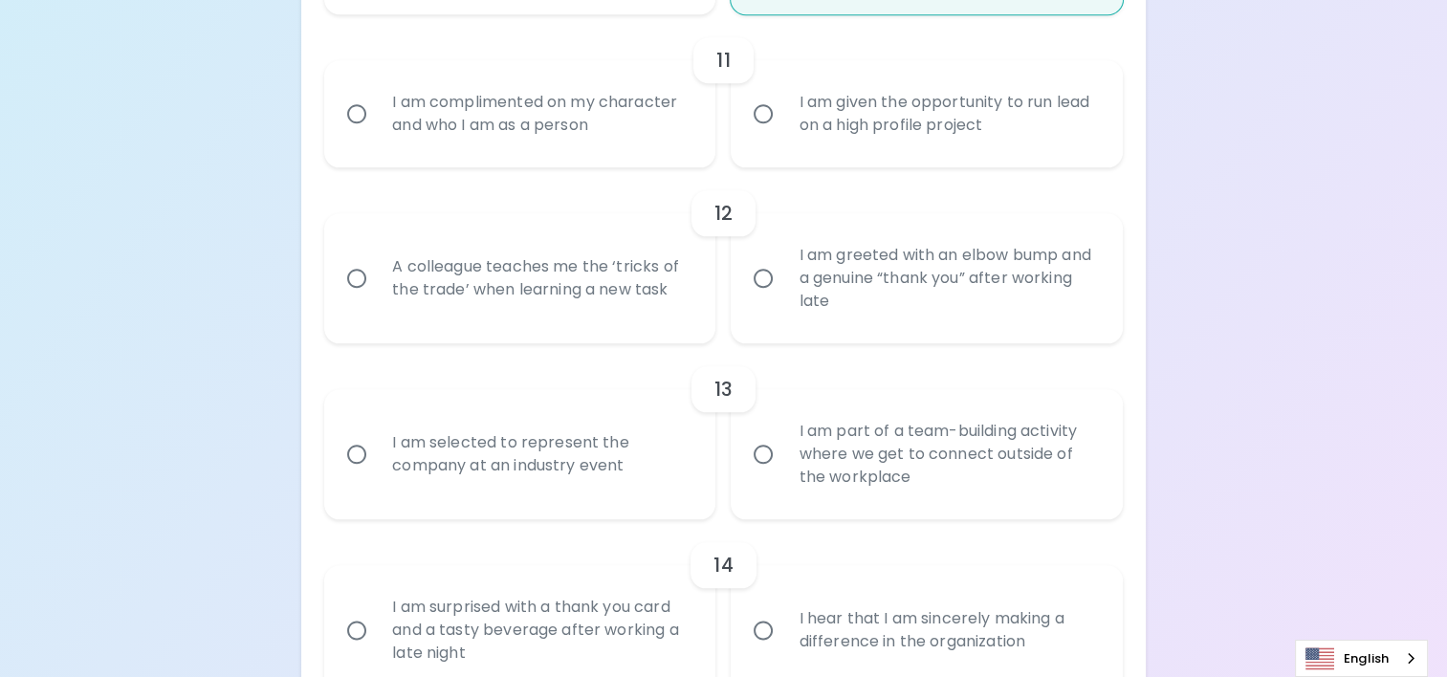
radio input "true"
click at [761, 138] on label "I am given the opportunity to run lead on a high profile project" at bounding box center [915, 113] width 391 height 107
click at [761, 134] on input "I am given the opportunity to run lead on a high profile project" at bounding box center [763, 114] width 40 height 40
radio input "false"
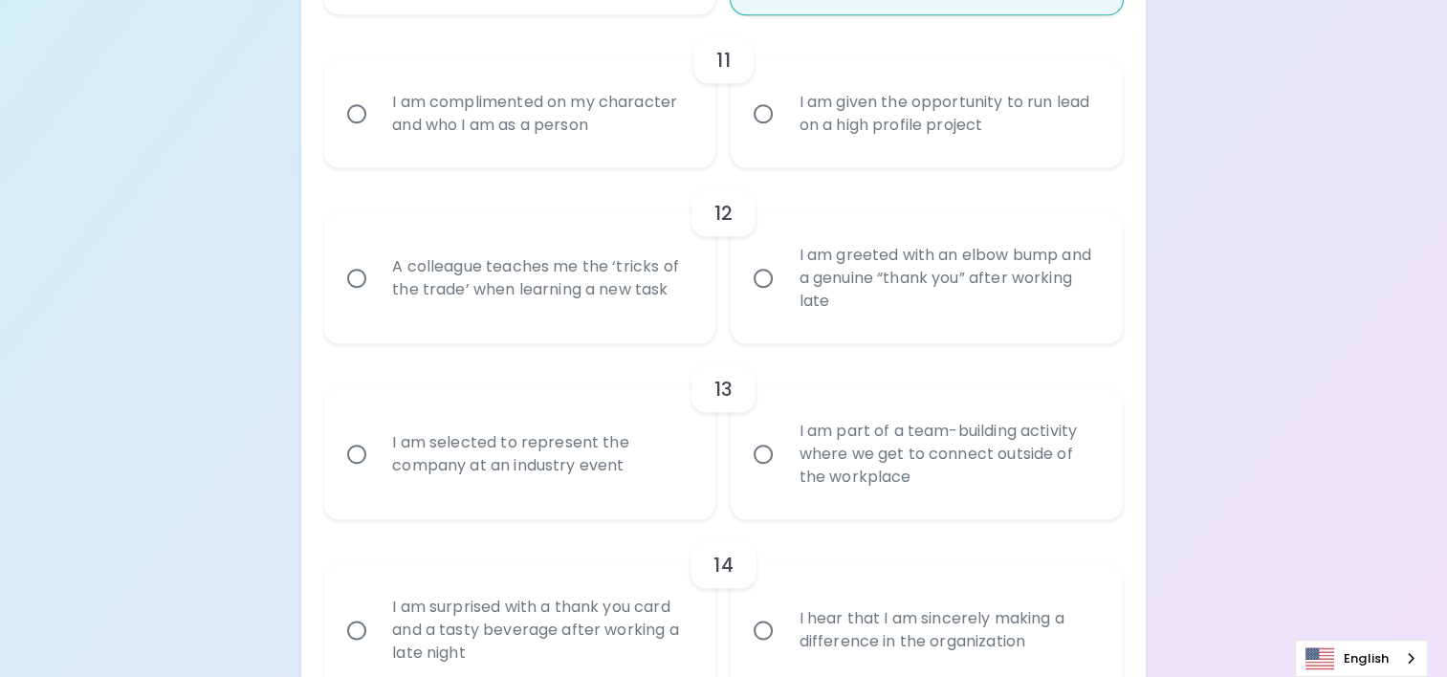
radio input "false"
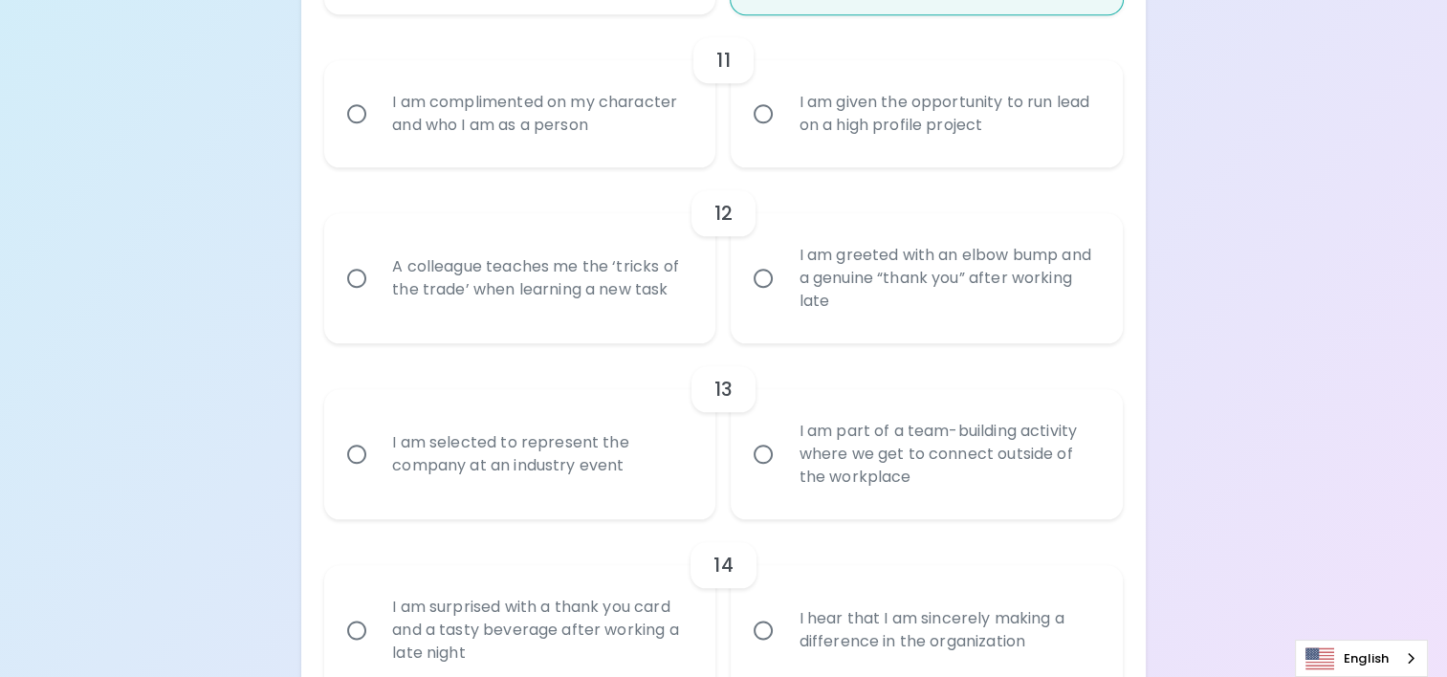
radio input "false"
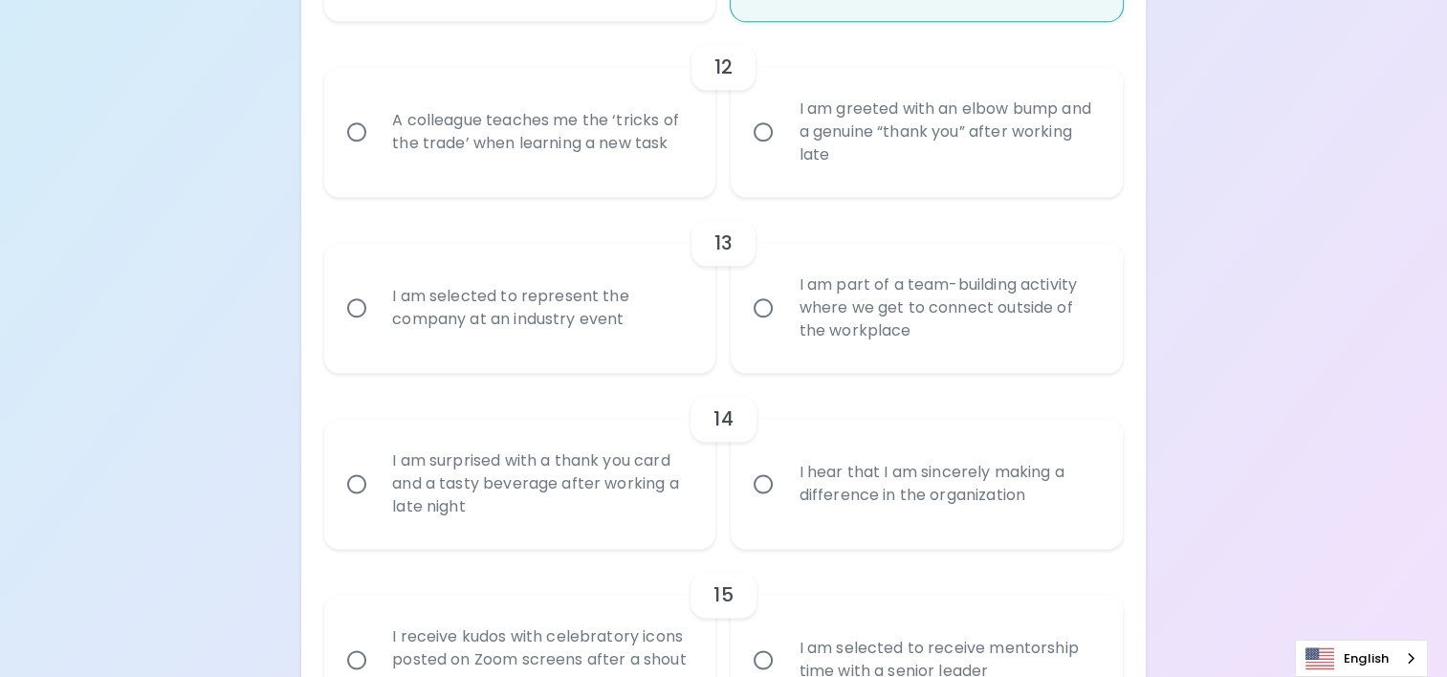
scroll to position [2265, 0]
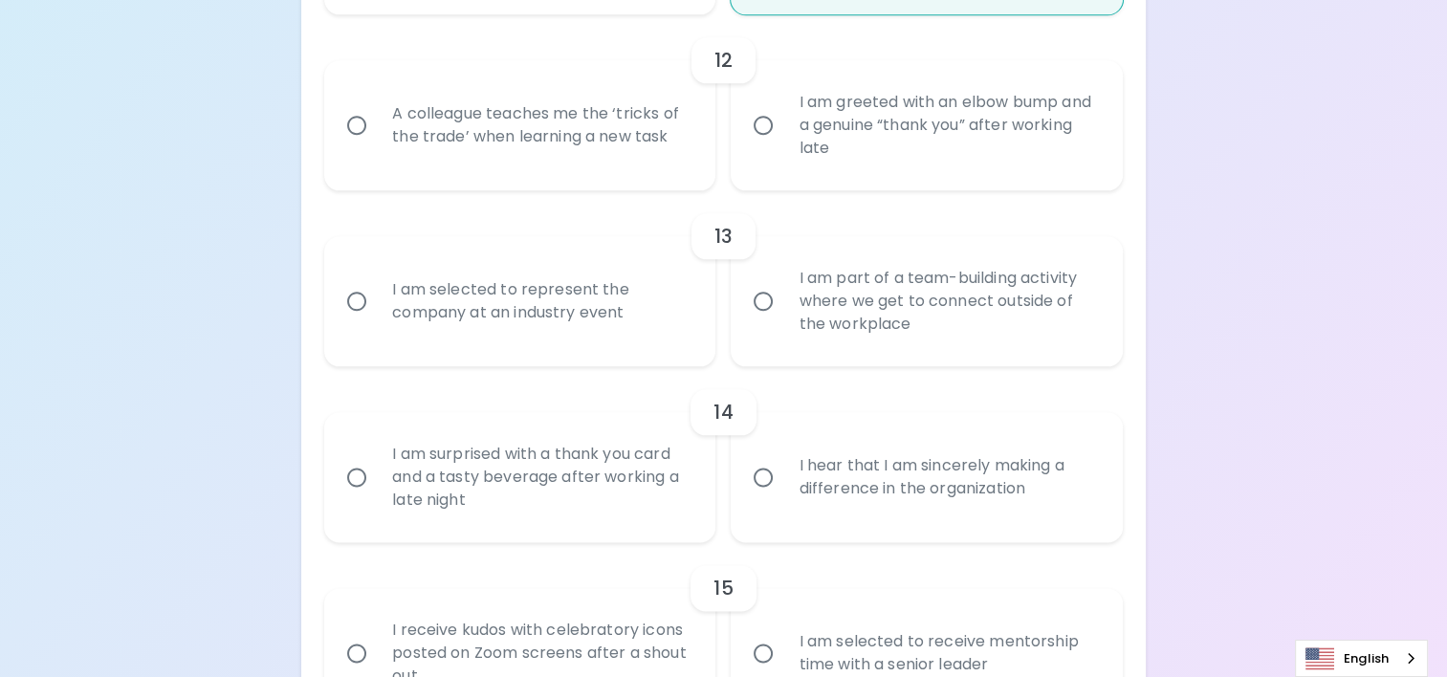
radio input "true"
click at [638, 148] on div "A colleague teaches me the ‘tricks of the trade’ when learning a new task" at bounding box center [541, 125] width 328 height 92
click at [377, 145] on input "A colleague teaches me the ‘tricks of the trade’ when learning a new task" at bounding box center [357, 125] width 40 height 40
radio input "false"
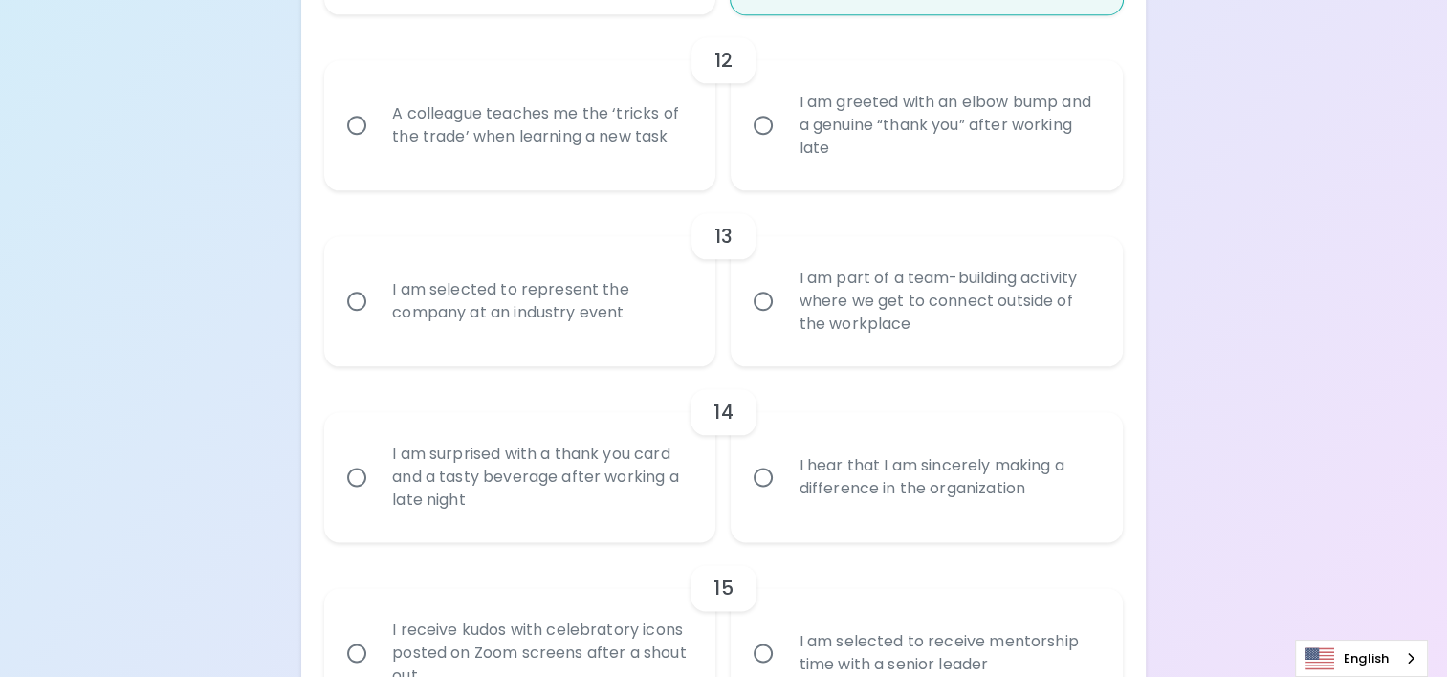
radio input "false"
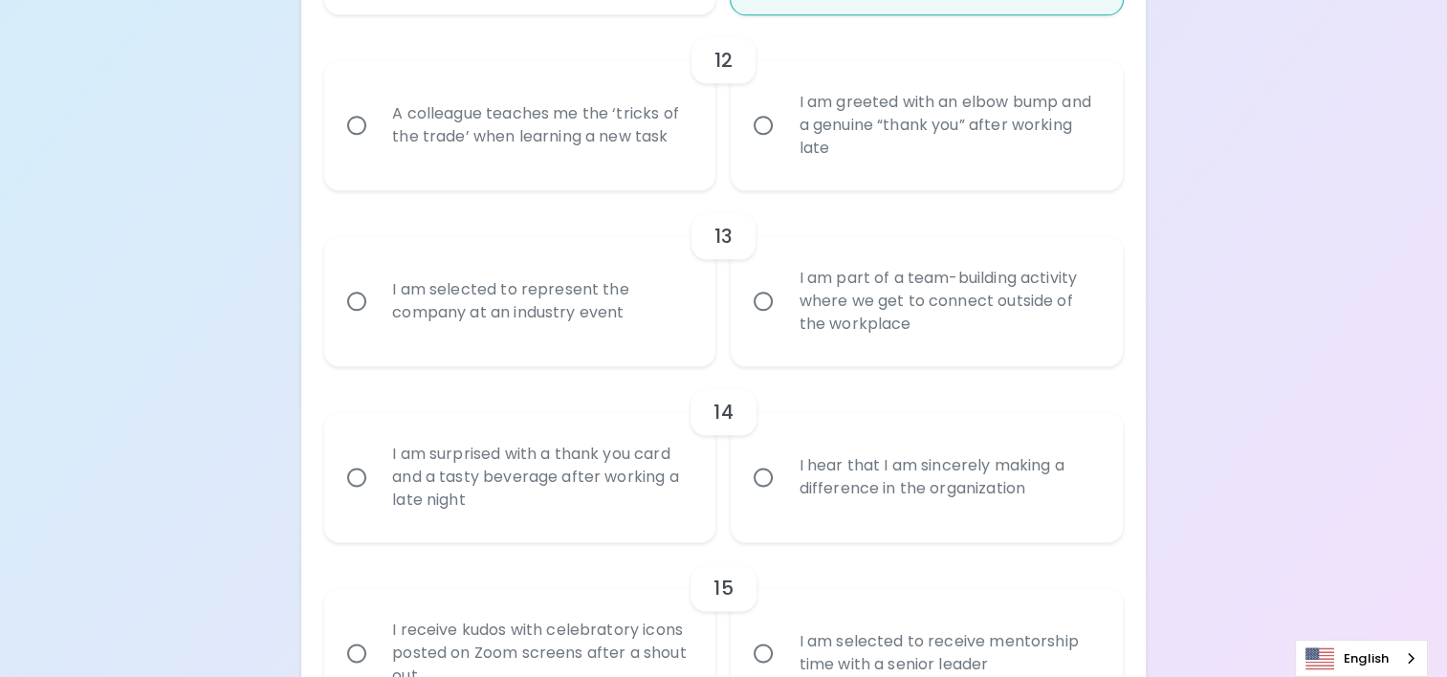
radio input "false"
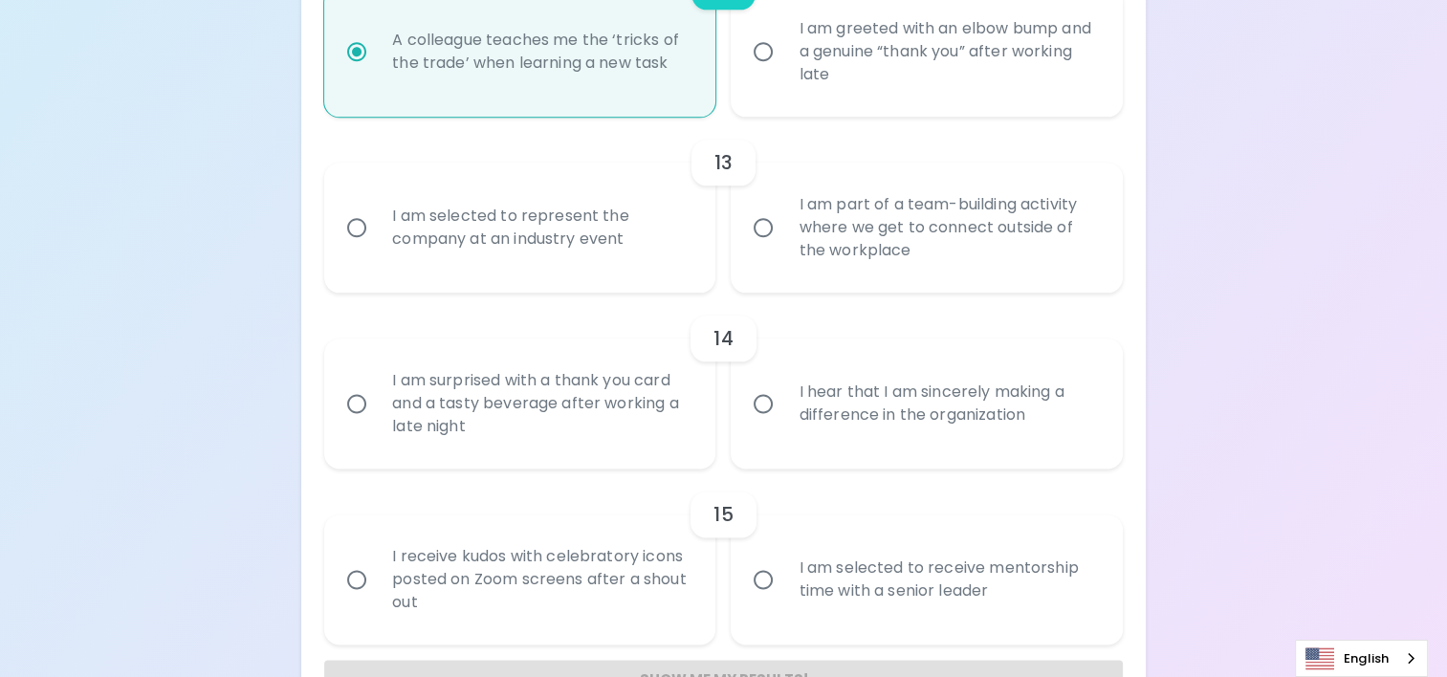
scroll to position [2399, 0]
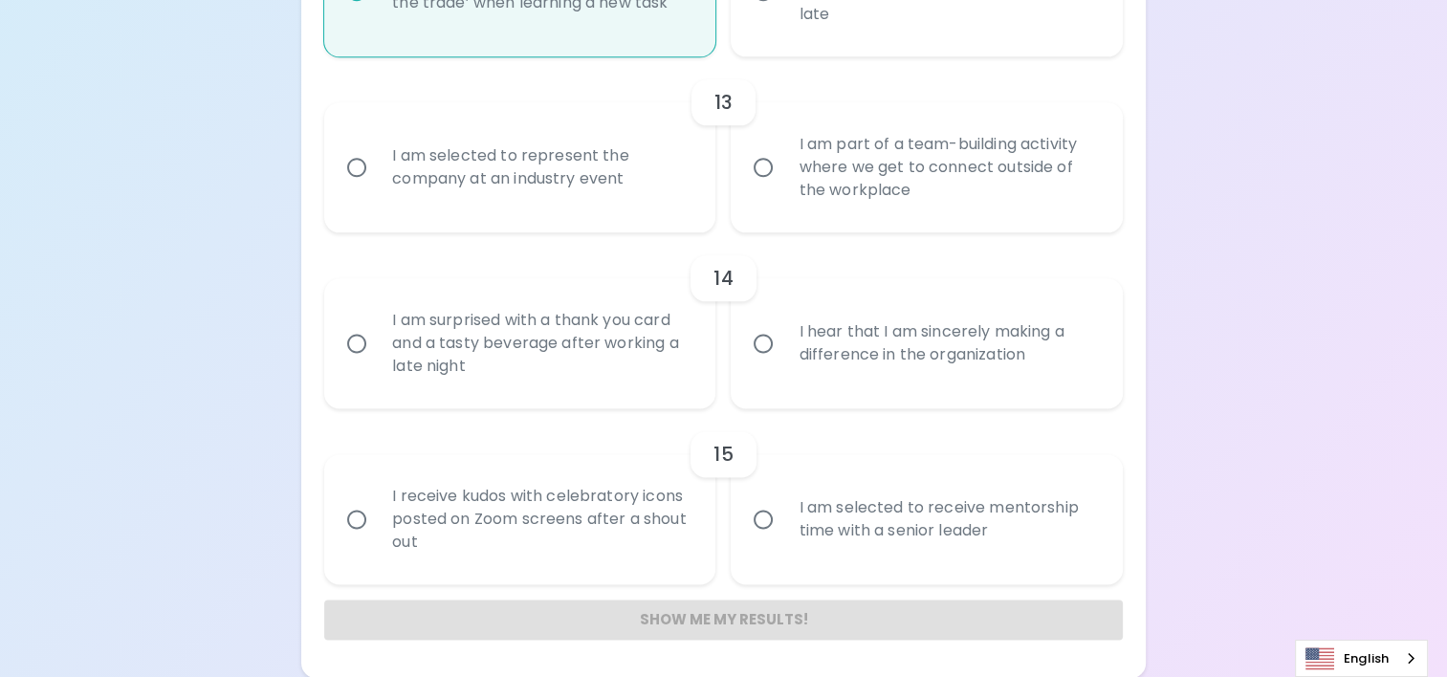
radio input "true"
click at [825, 204] on div "I am part of a team-building activity where we get to connect outside of the wo…" at bounding box center [947, 167] width 328 height 115
click at [783, 187] on input "I am part of a team-building activity where we get to connect outside of the wo…" at bounding box center [763, 167] width 40 height 40
radio input "false"
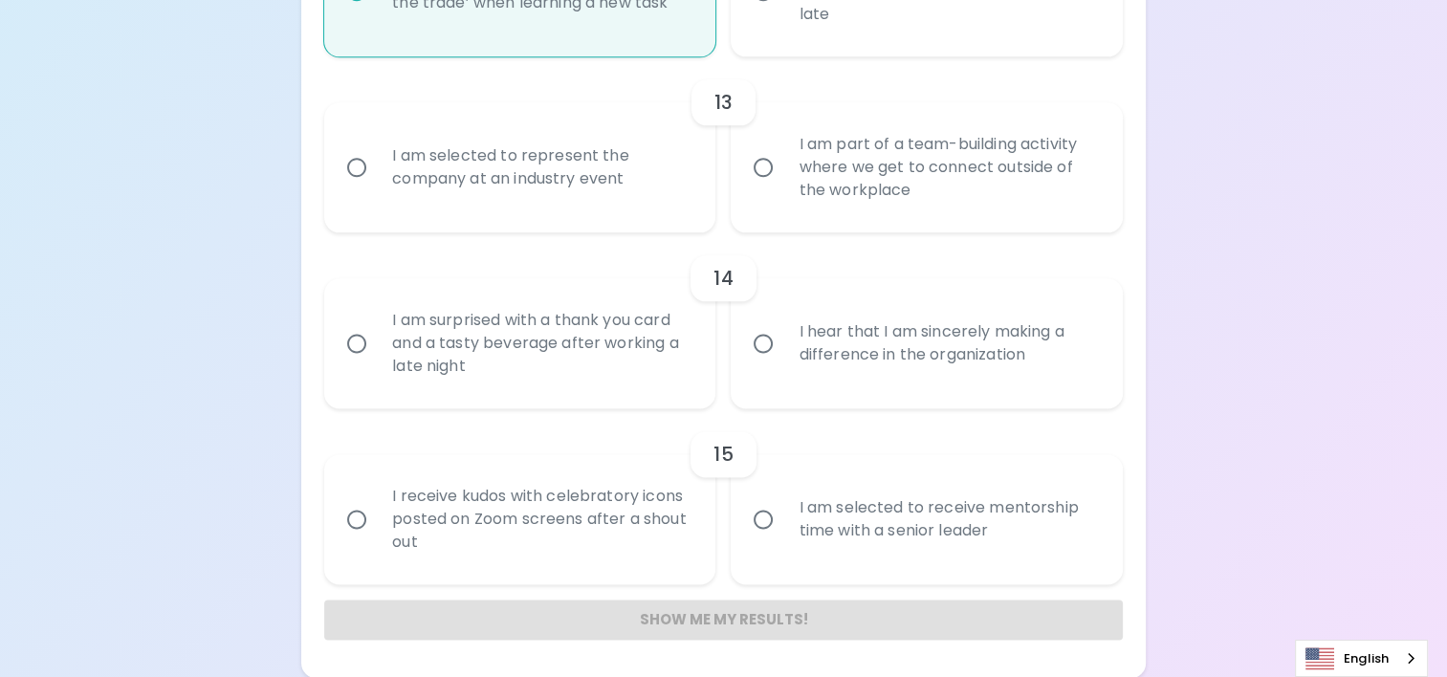
radio input "false"
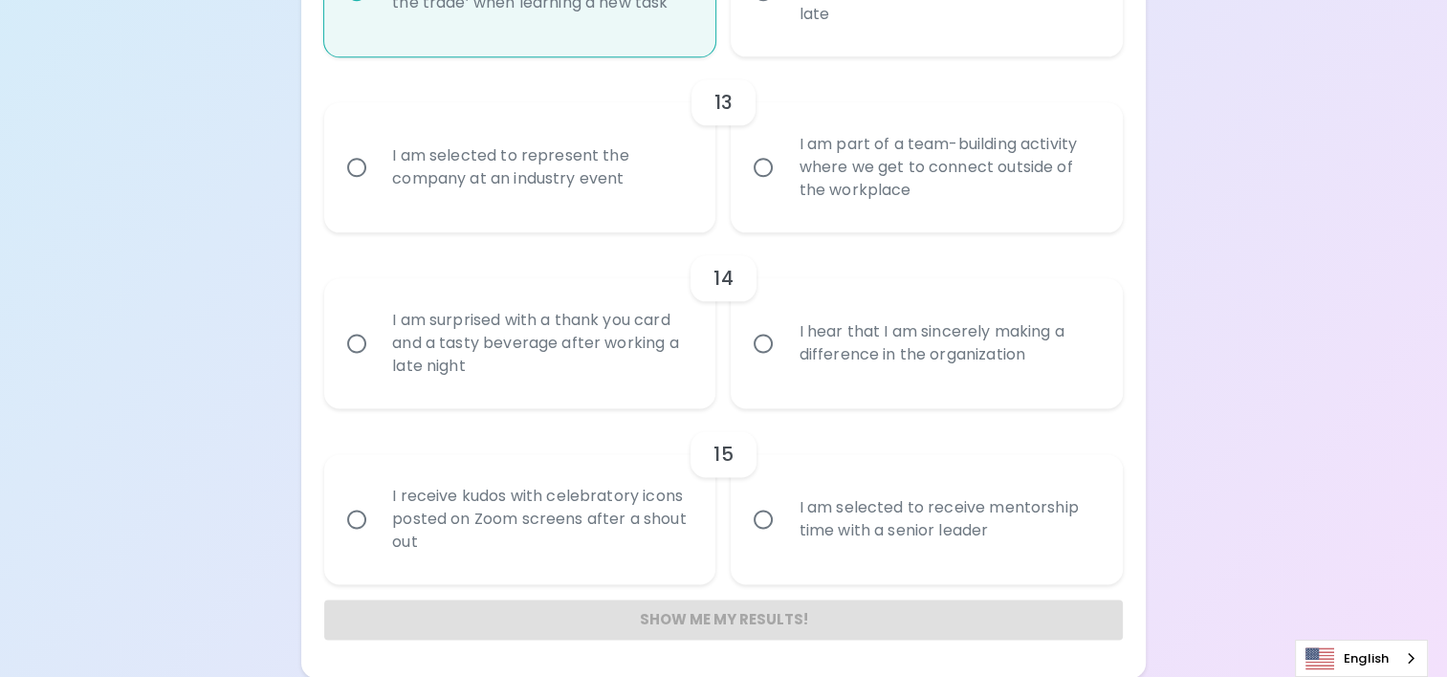
radio input "false"
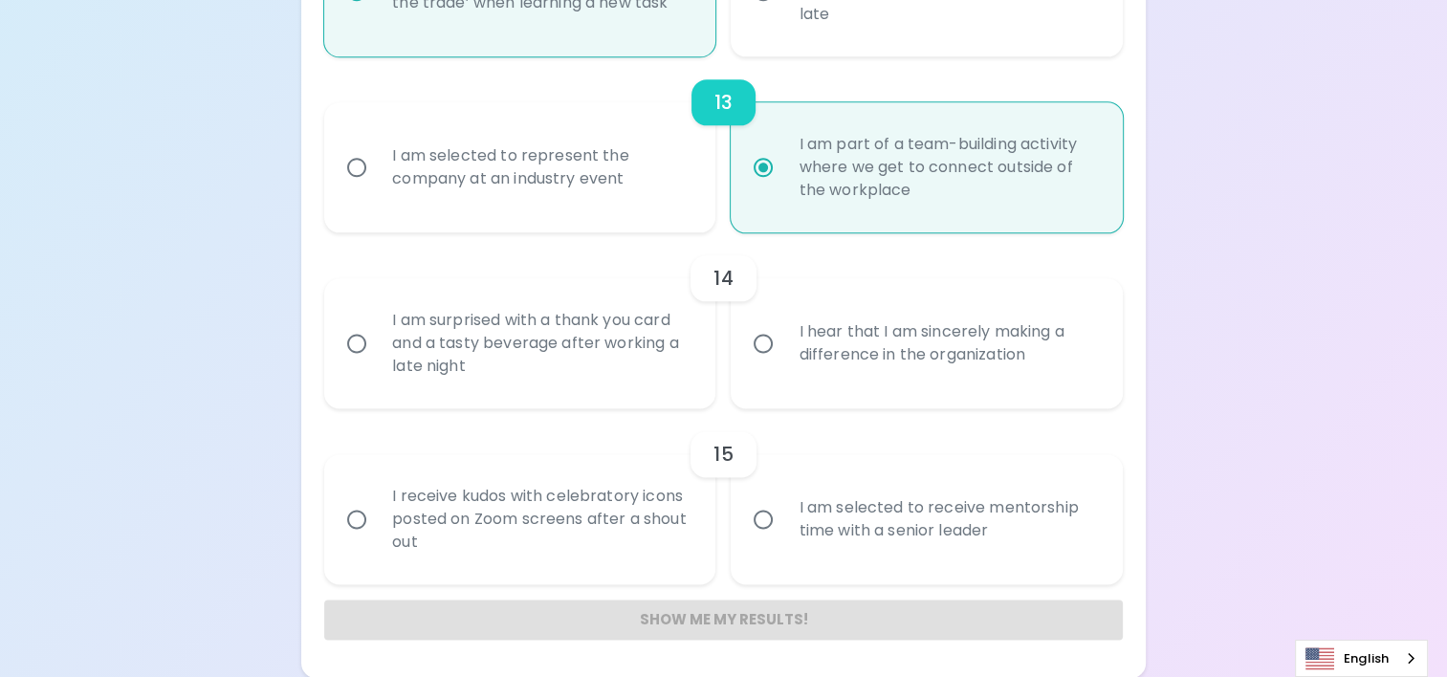
radio input "true"
click at [652, 363] on div "I am surprised with a thank you card and a tasty beverage after working a late …" at bounding box center [541, 343] width 328 height 115
click at [377, 363] on input "I am surprised with a thank you card and a tasty beverage after working a late …" at bounding box center [357, 343] width 40 height 40
radio input "false"
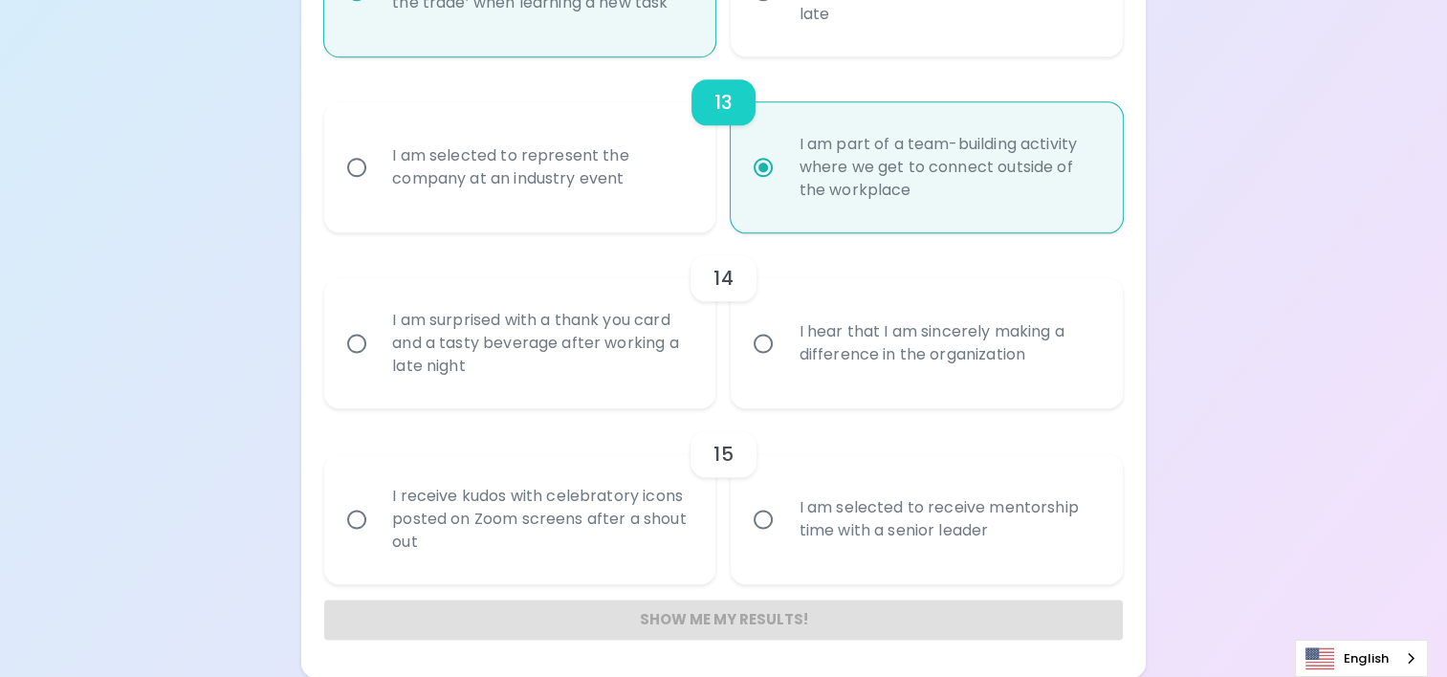
radio input "false"
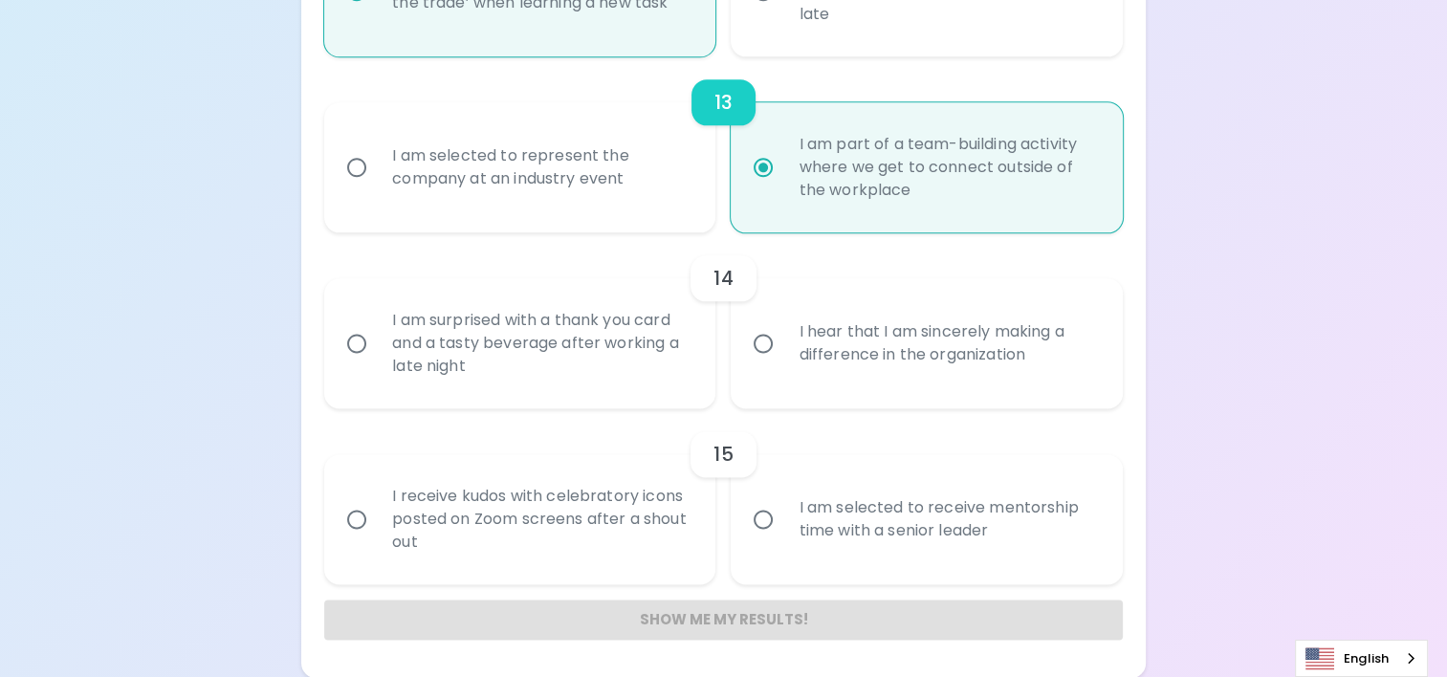
radio input "false"
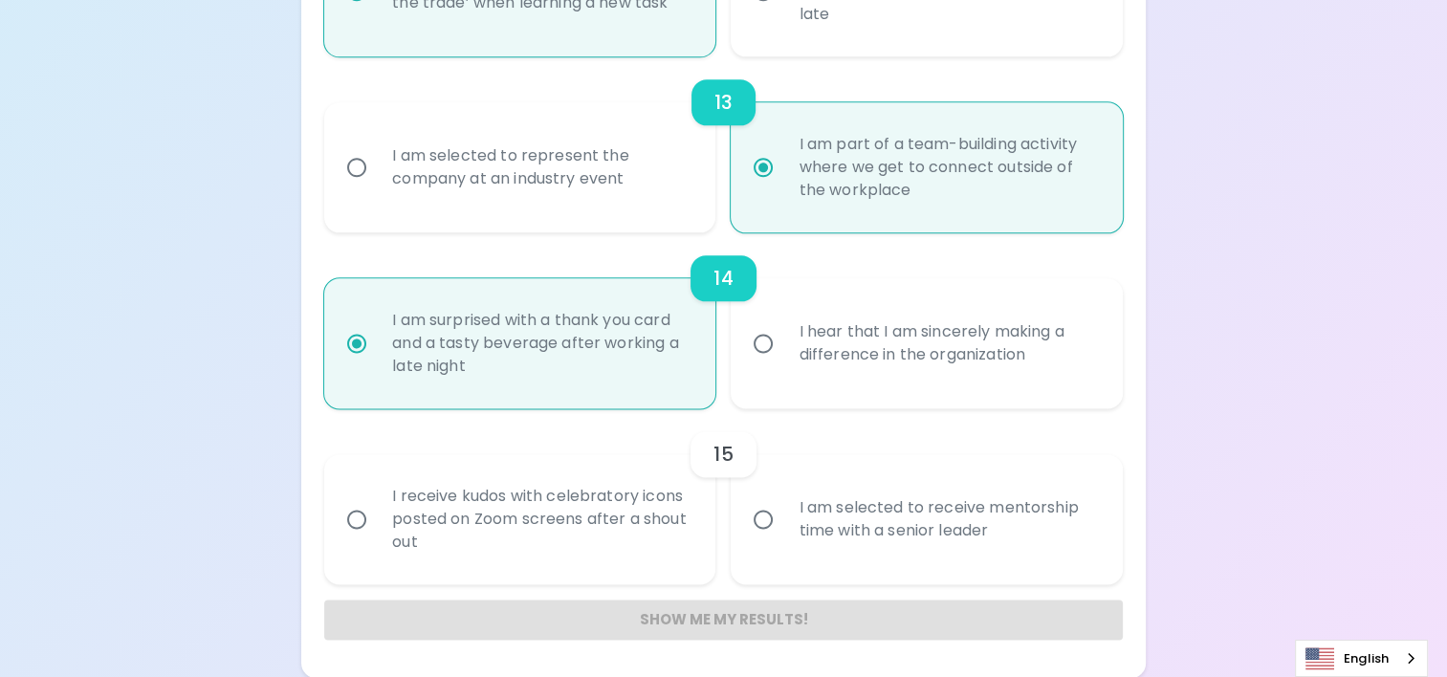
radio input "true"
click at [781, 531] on input "I am selected to receive mentorship time with a senior leader" at bounding box center [763, 519] width 40 height 40
radio input "false"
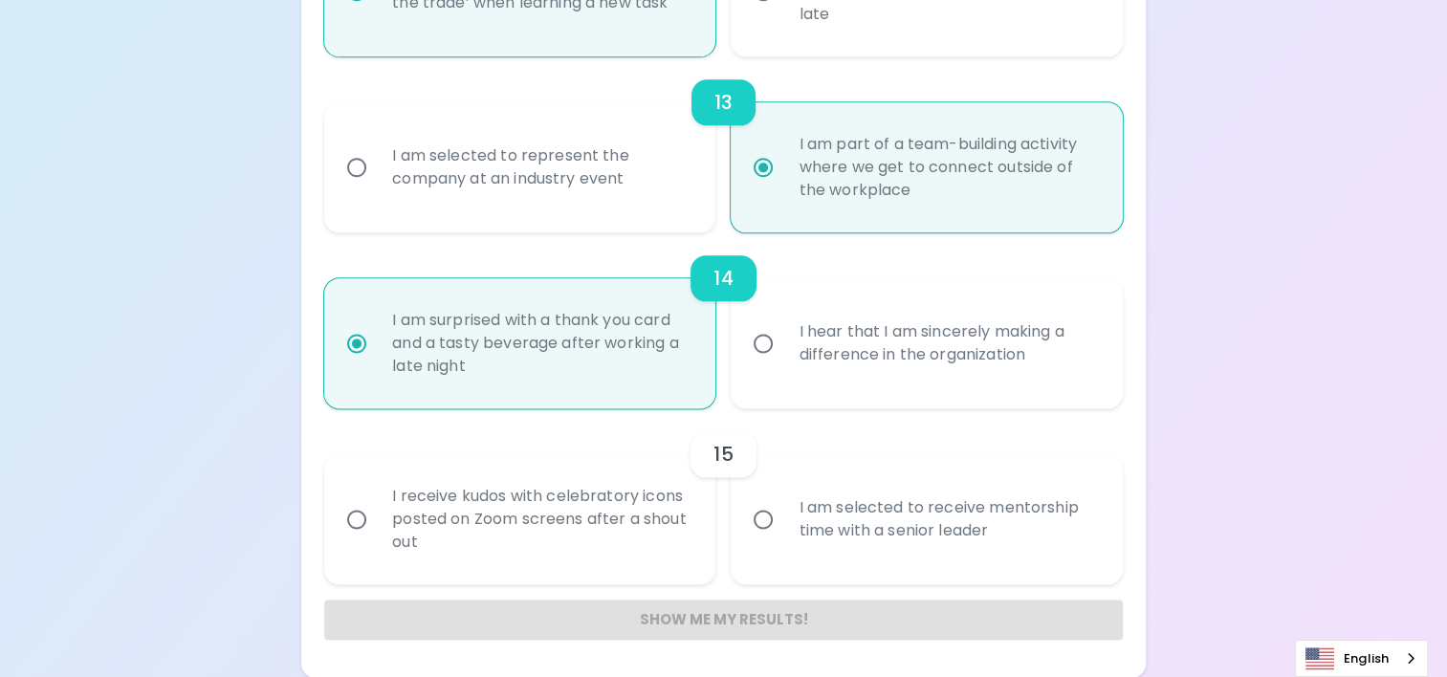
radio input "false"
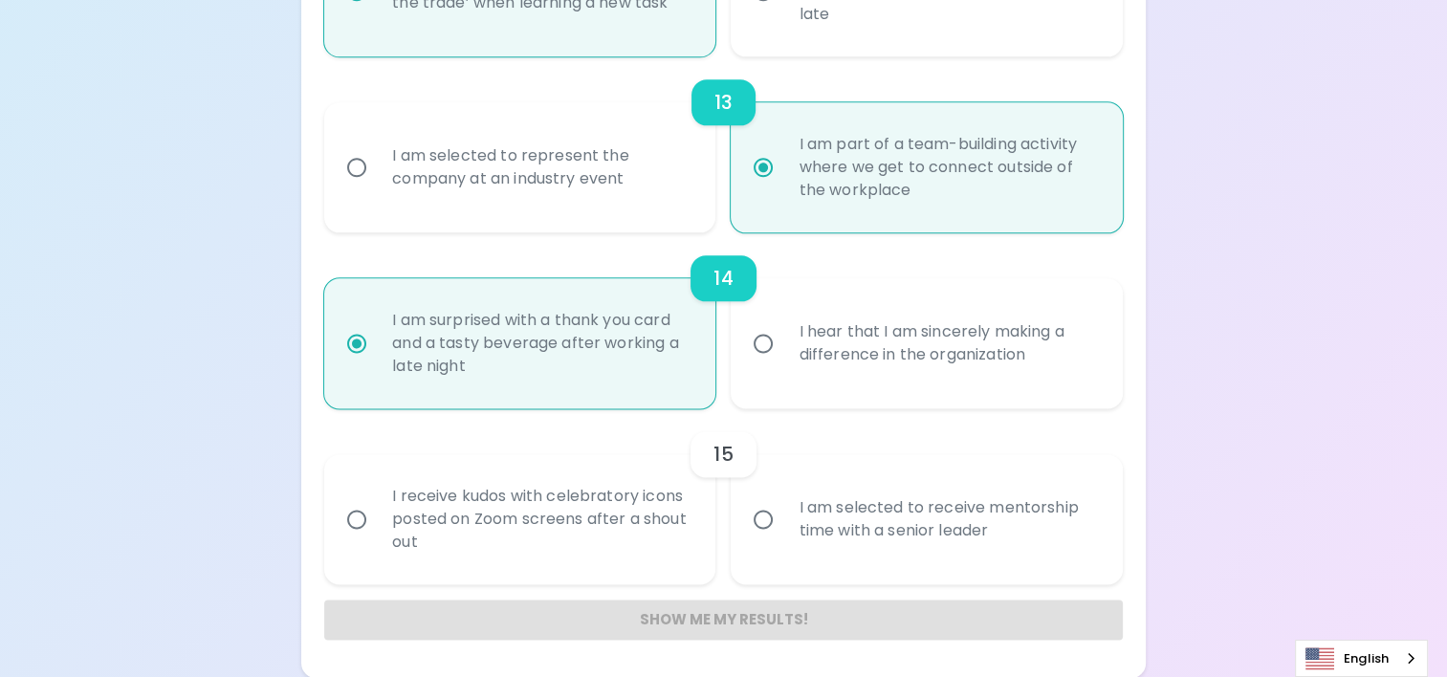
radio input "false"
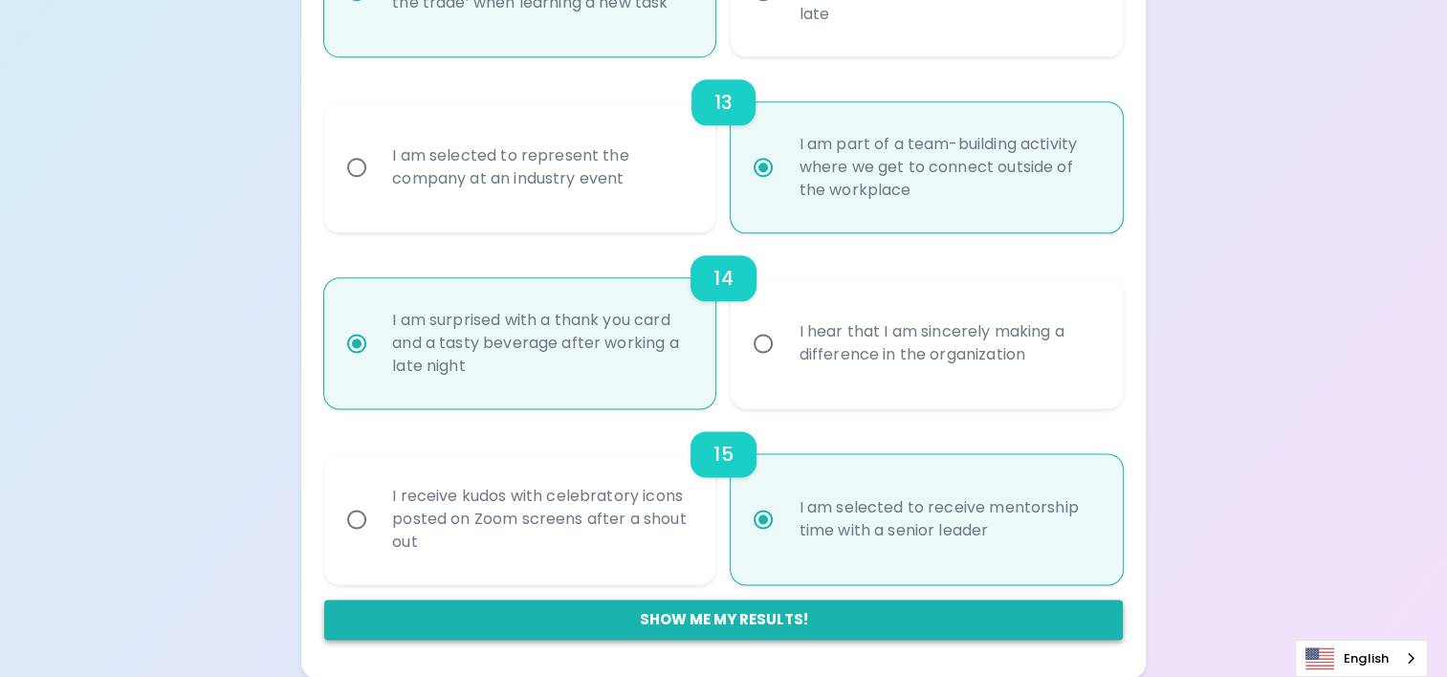
radio input "true"
click at [761, 623] on button "Show me my results!" at bounding box center [723, 620] width 799 height 40
radio input "false"
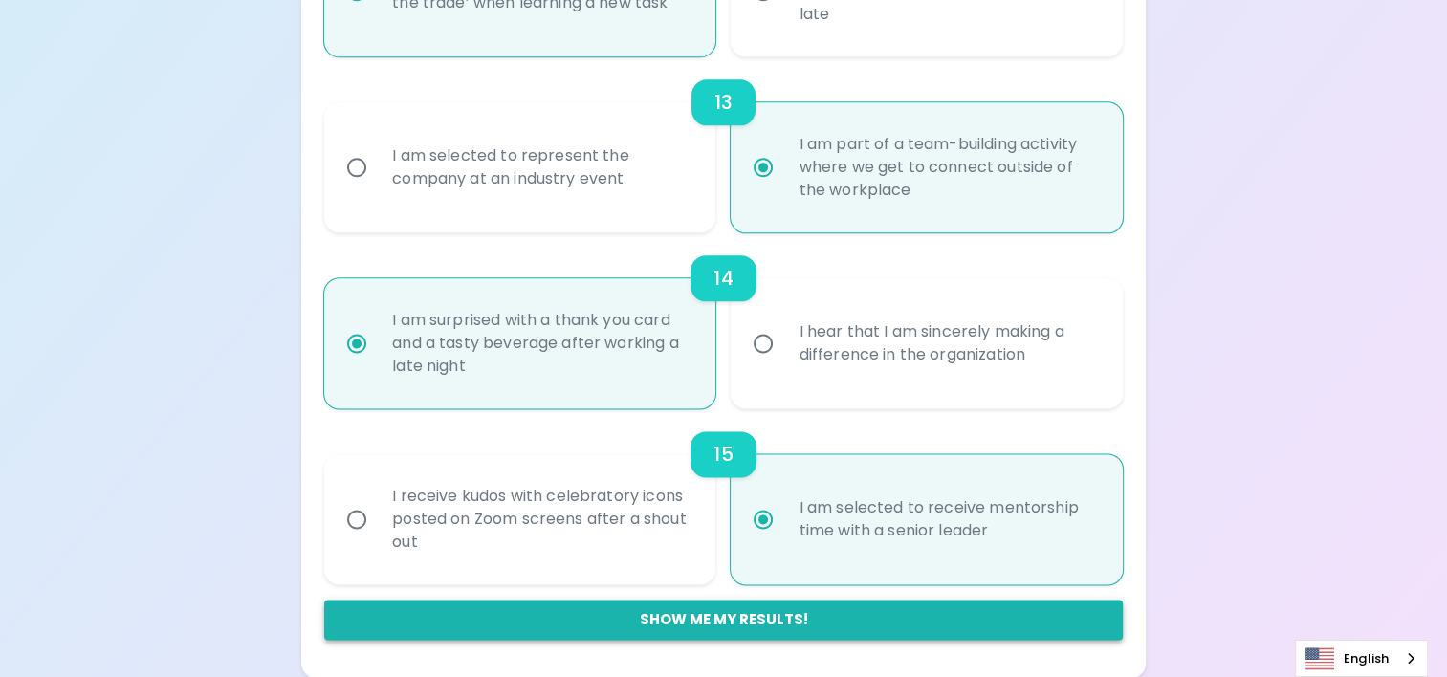
radio input "false"
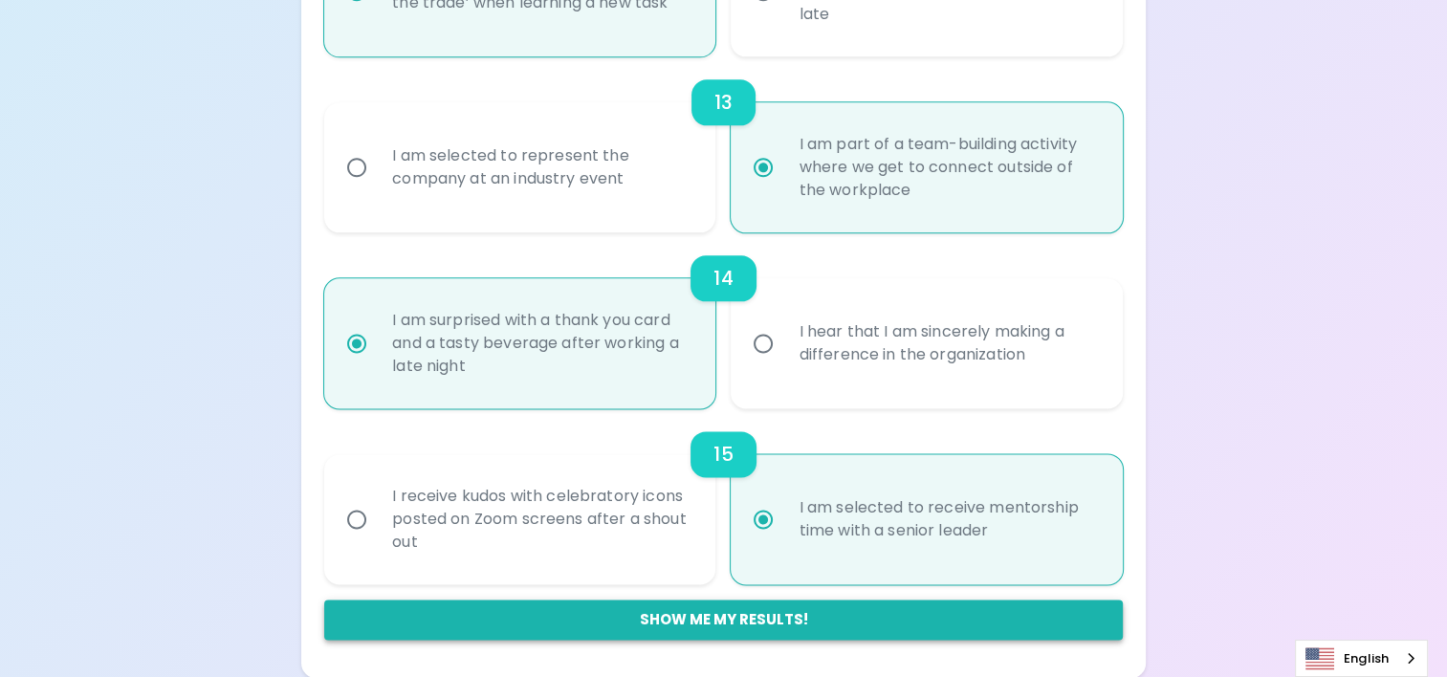
radio input "false"
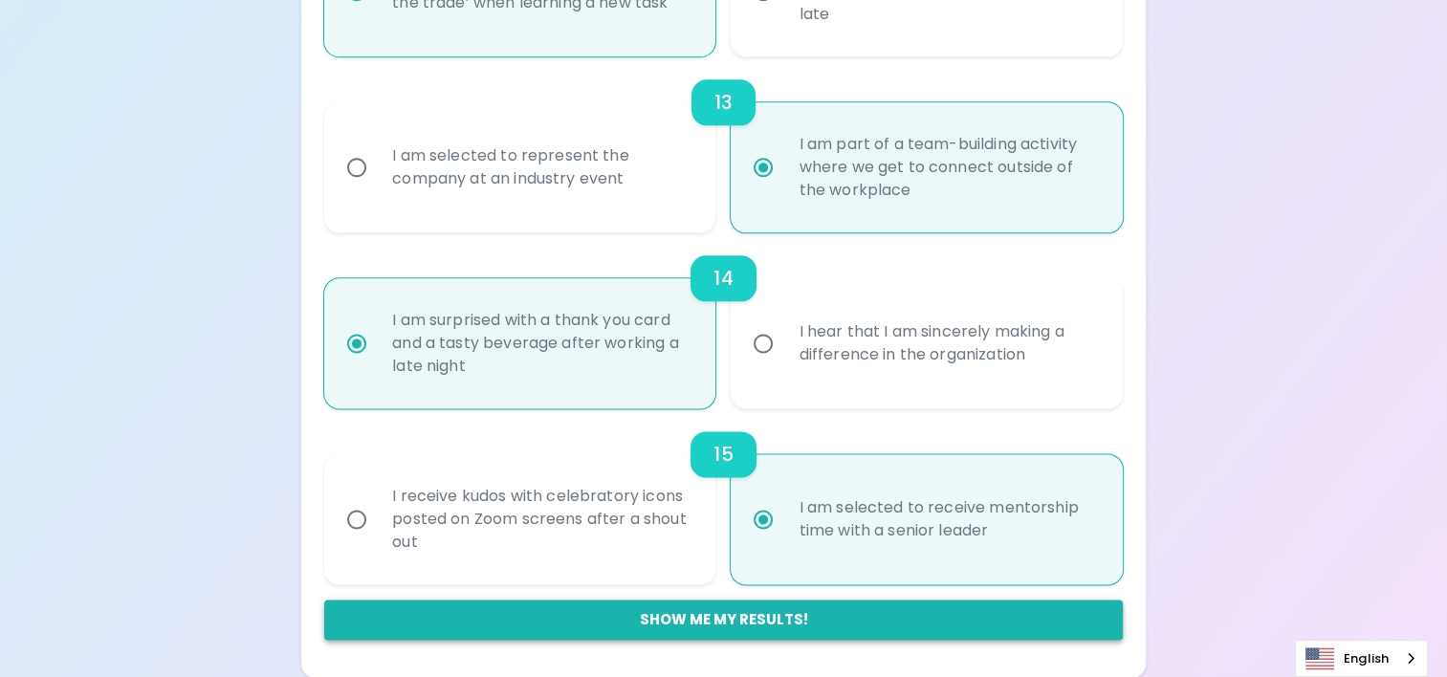
radio input "false"
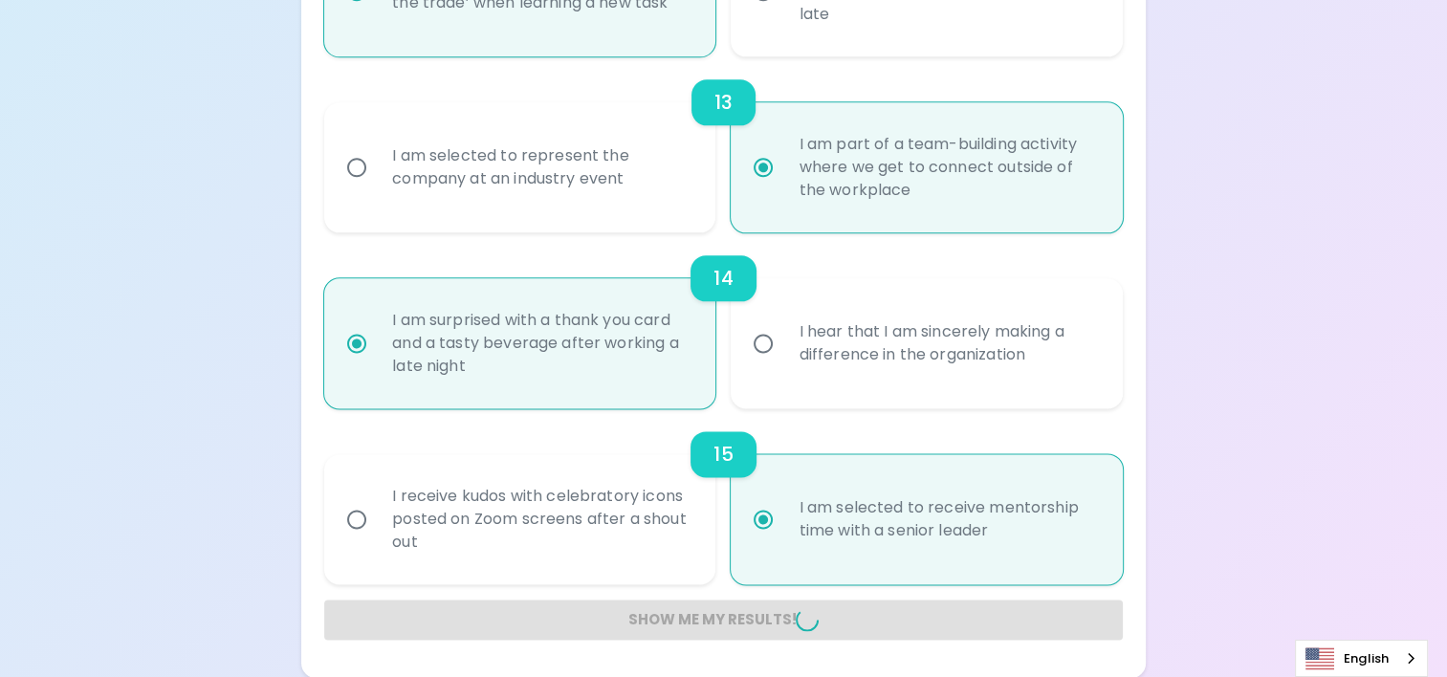
radio input "false"
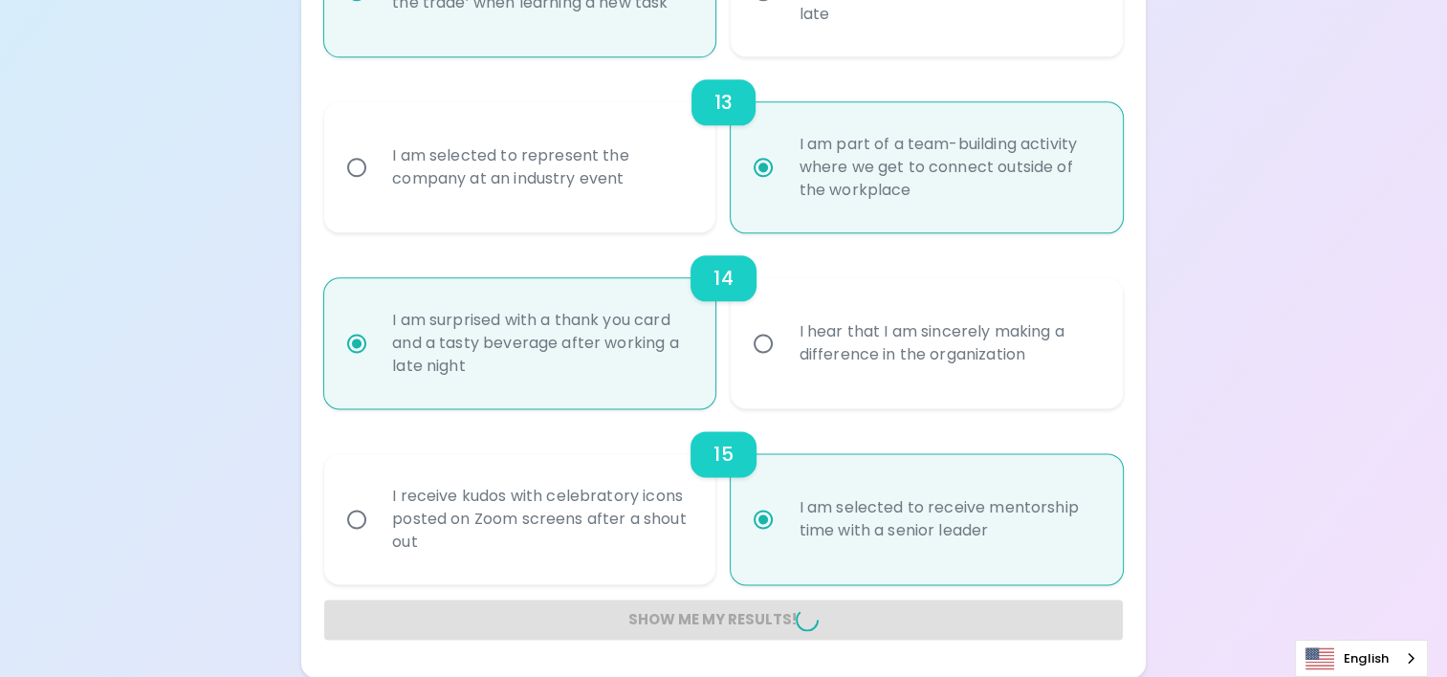
radio input "false"
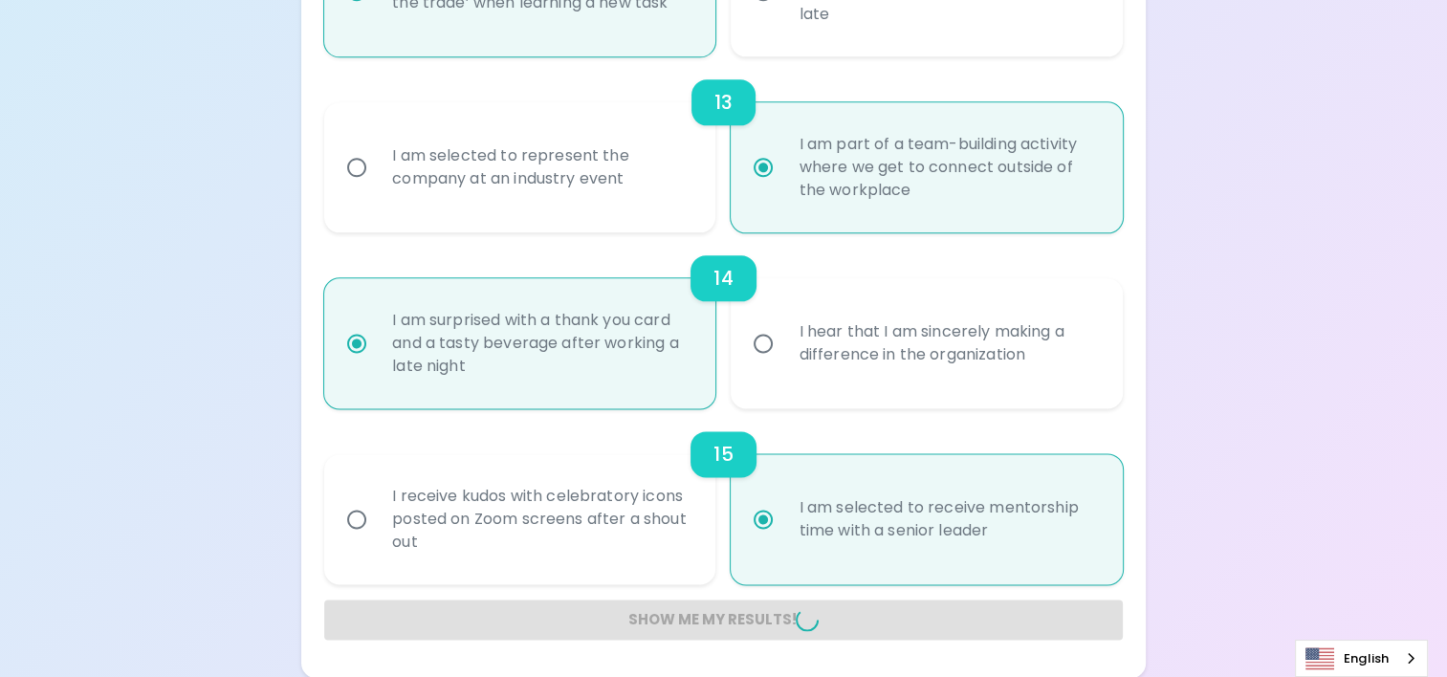
radio input "false"
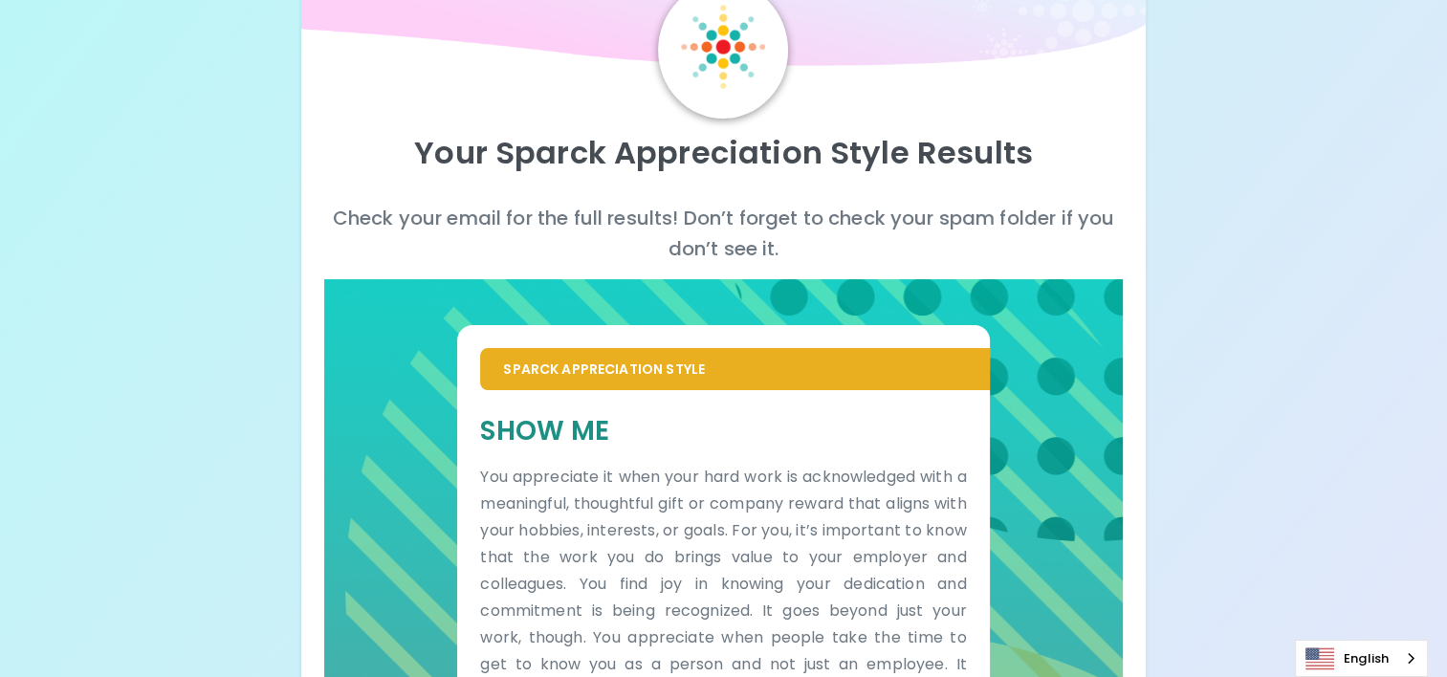
scroll to position [0, 0]
